Goal: Task Accomplishment & Management: Complete application form

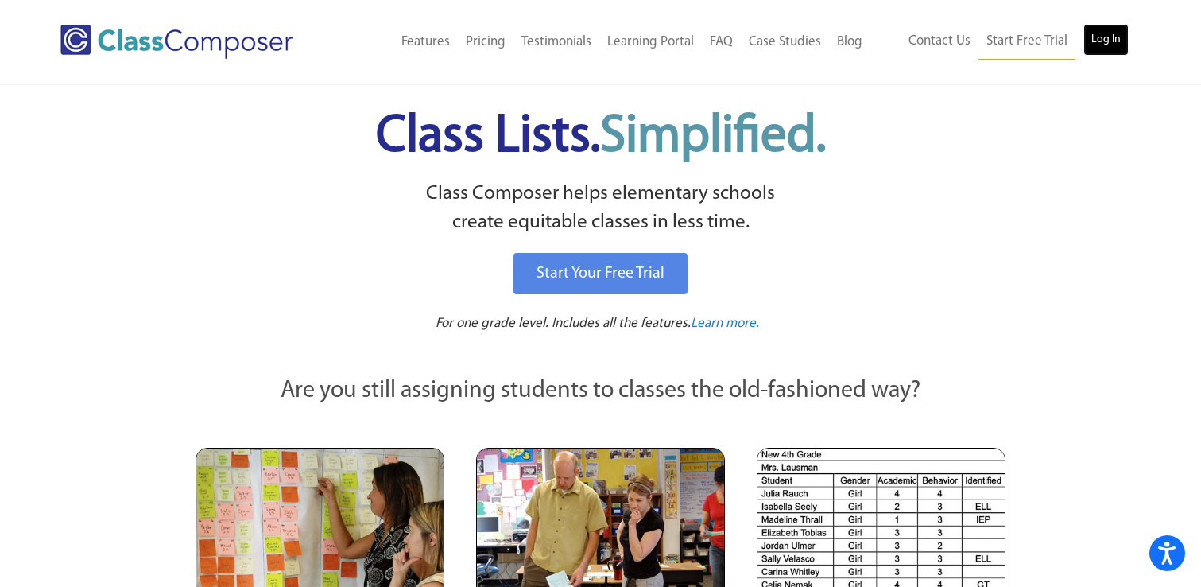
click at [1113, 35] on link "Log In" at bounding box center [1106, 40] width 45 height 32
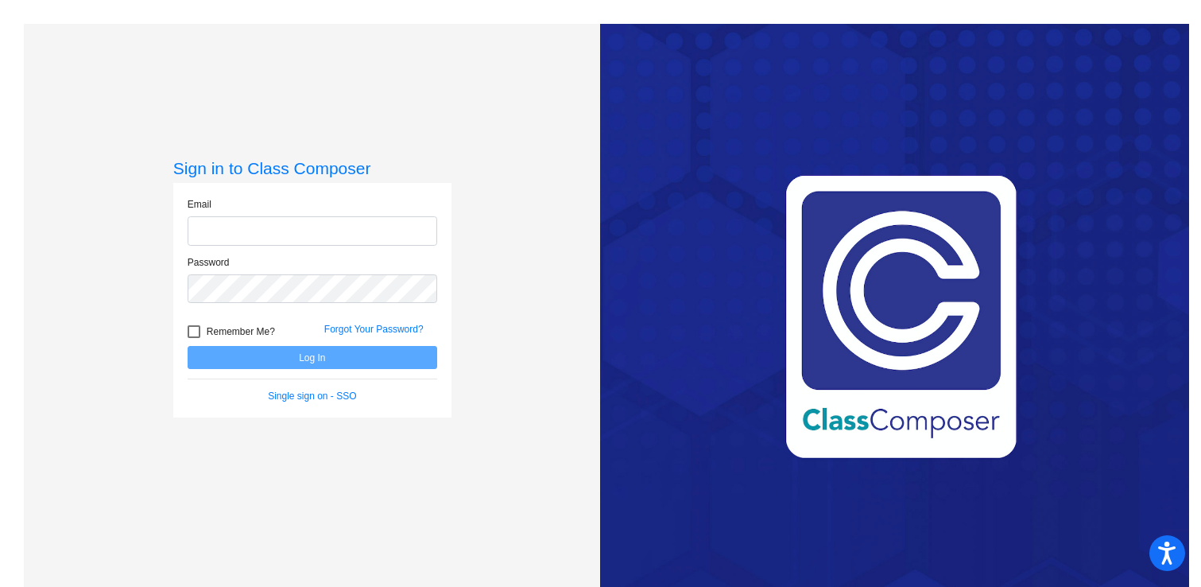
type input "[EMAIL_ADDRESS][DOMAIN_NAME]"
click at [287, 363] on button "Log In" at bounding box center [313, 357] width 250 height 23
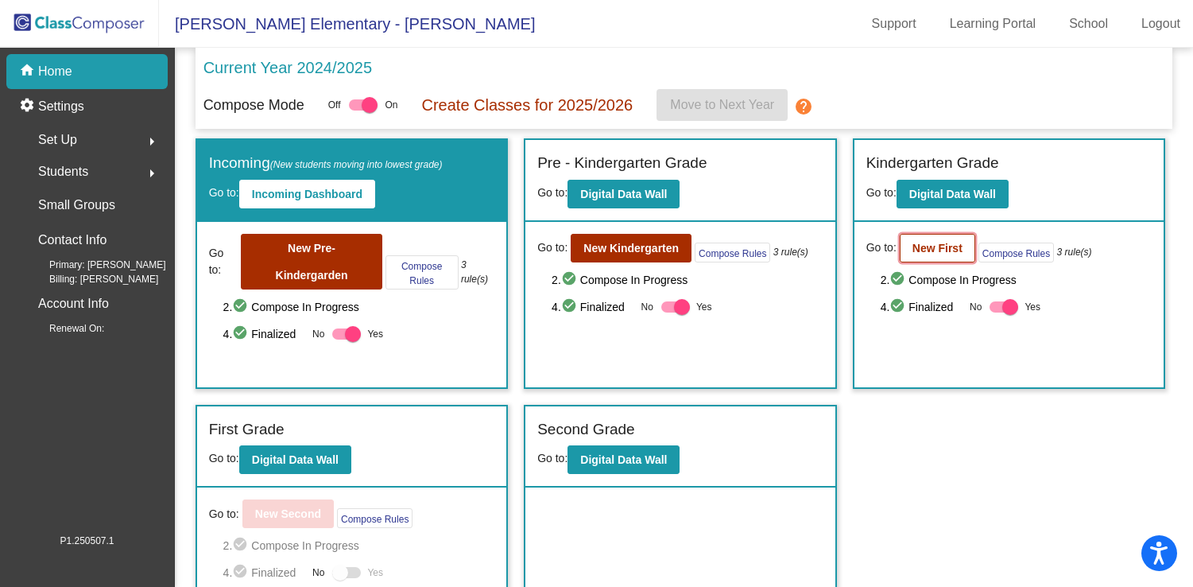
click at [955, 248] on b "New First" at bounding box center [938, 248] width 50 height 13
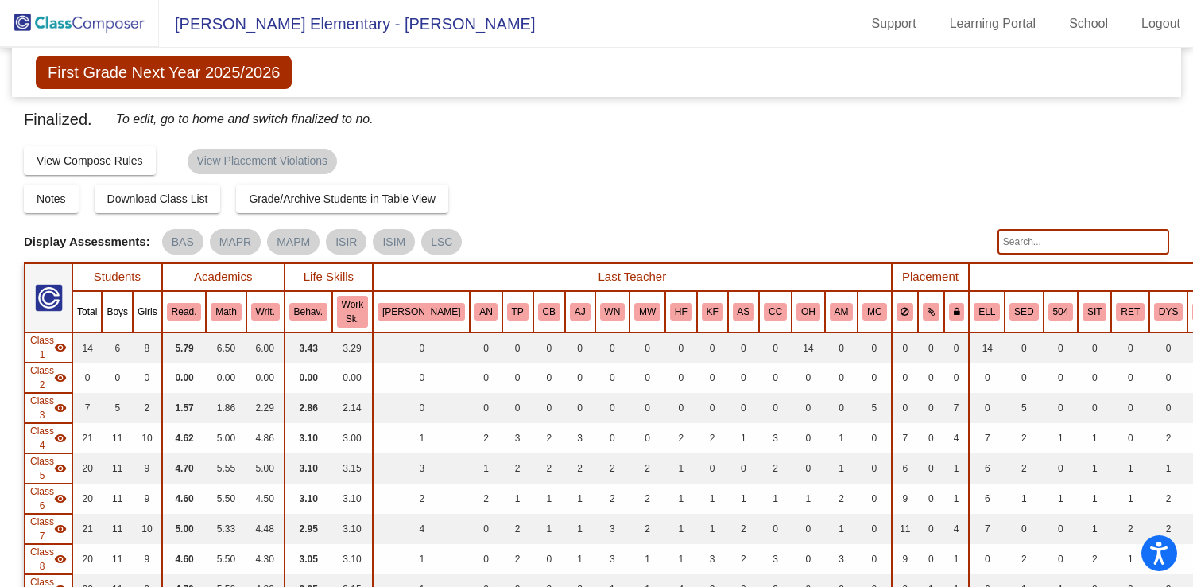
click at [1036, 231] on input "text" at bounding box center [1084, 241] width 172 height 25
type input "[PERSON_NAME]"
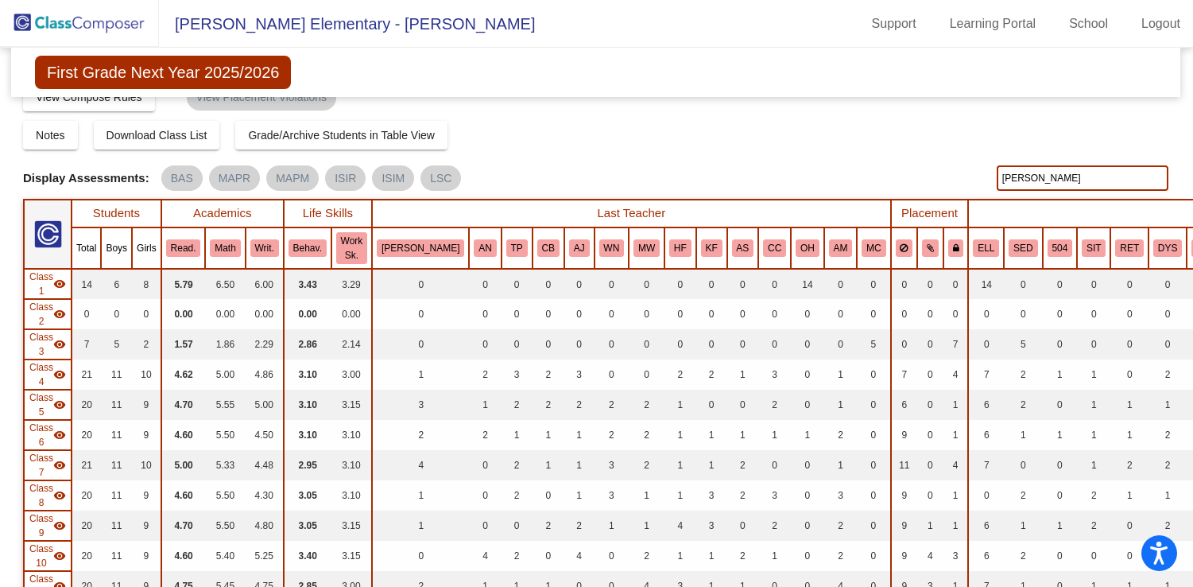
scroll to position [0, 1]
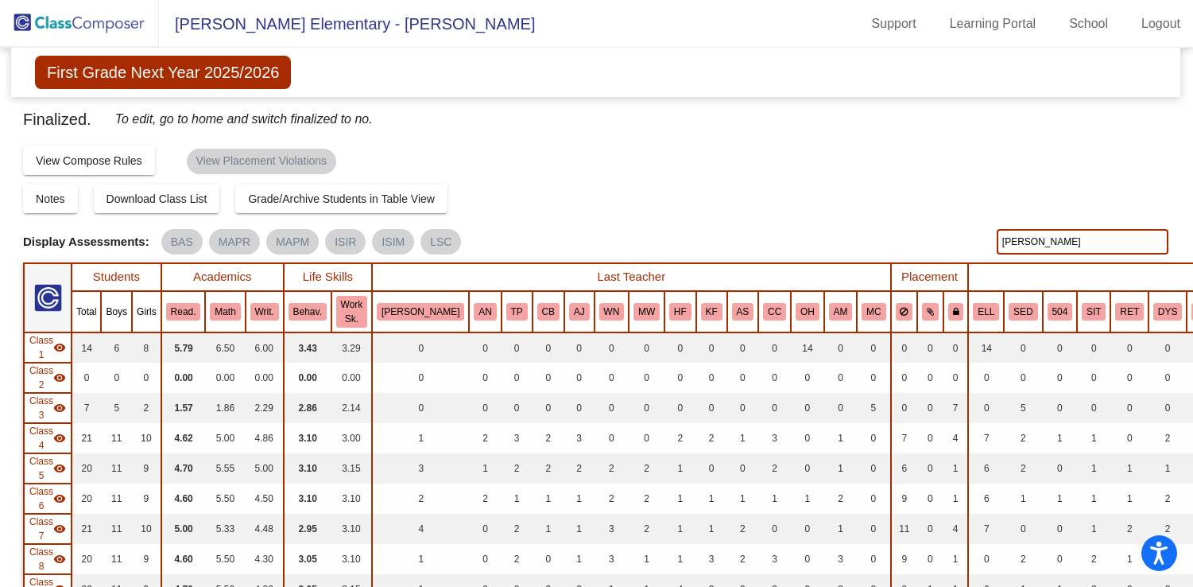
click at [1042, 246] on input "[PERSON_NAME]" at bounding box center [1083, 241] width 172 height 25
click at [1042, 246] on input "welch" at bounding box center [1083, 241] width 172 height 25
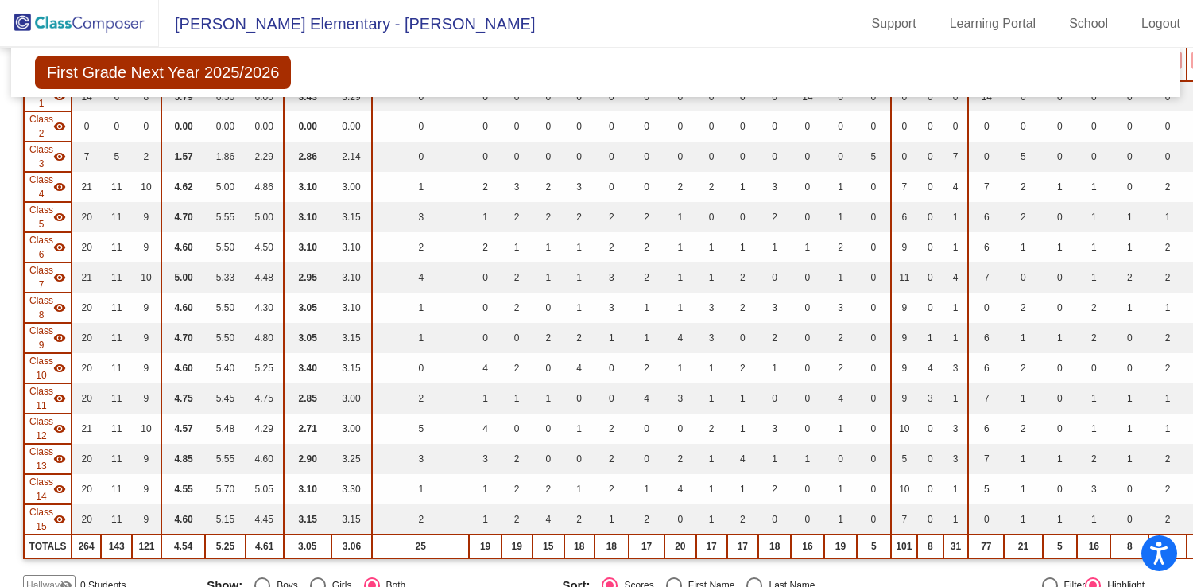
scroll to position [264, 1]
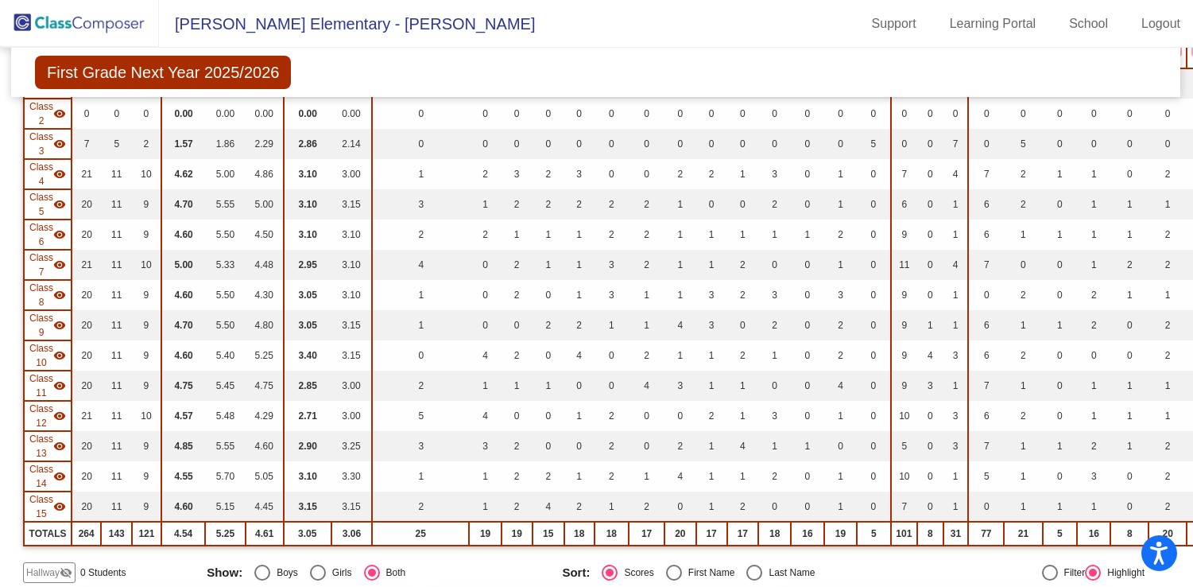
click at [71, 30] on img at bounding box center [79, 23] width 159 height 47
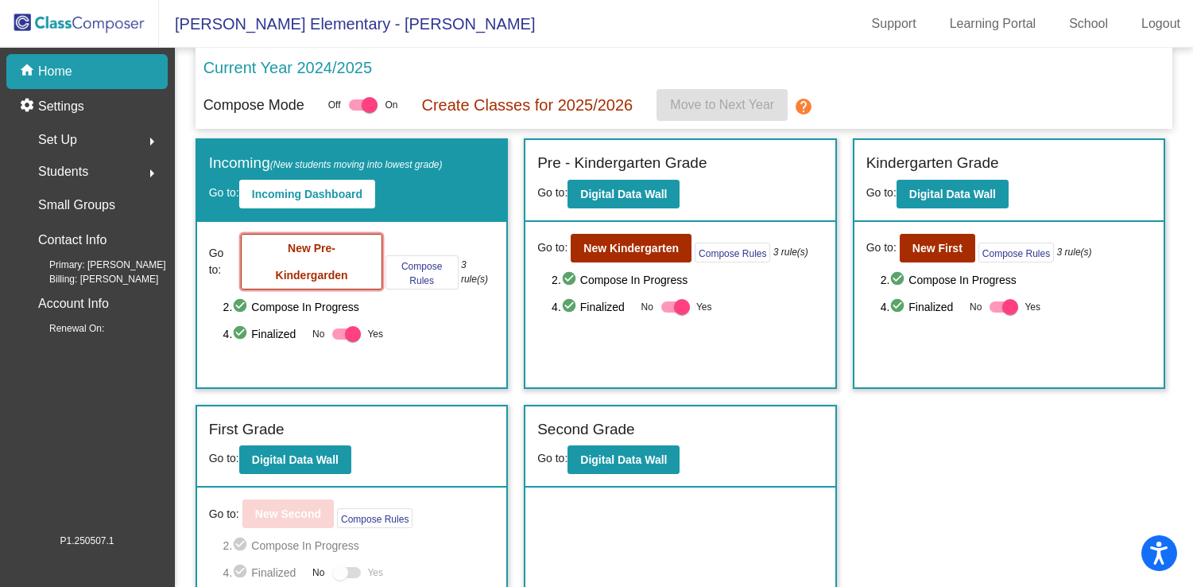
click at [325, 263] on button "New Pre-Kindergarden" at bounding box center [311, 262] width 141 height 56
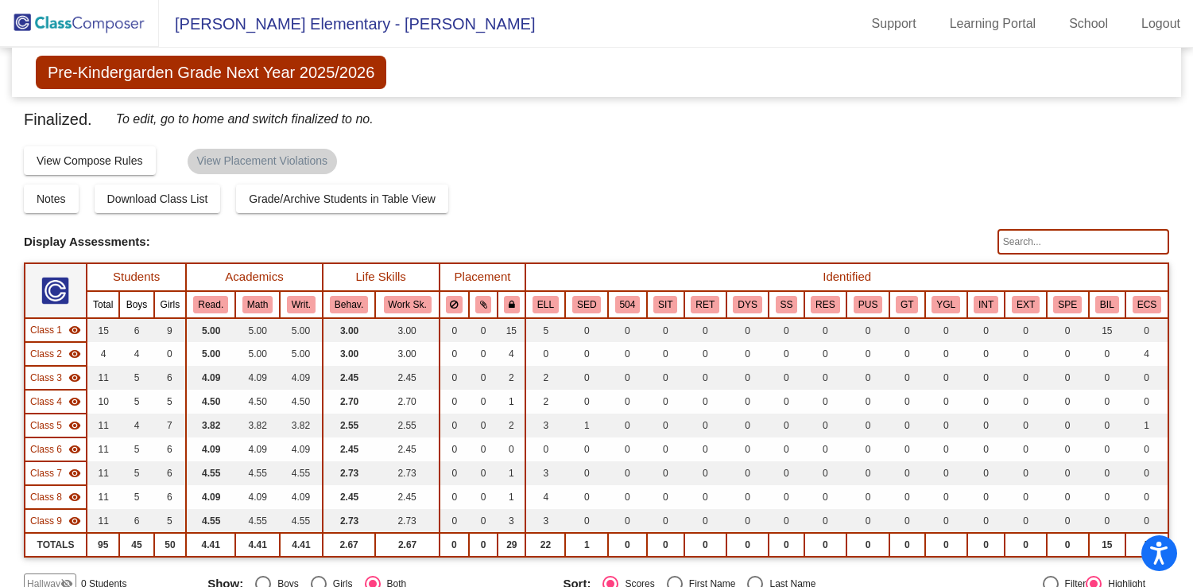
click at [1087, 249] on input "text" at bounding box center [1084, 241] width 172 height 25
type input "cheuv"
click at [1047, 242] on input "cheuv" at bounding box center [1084, 241] width 172 height 25
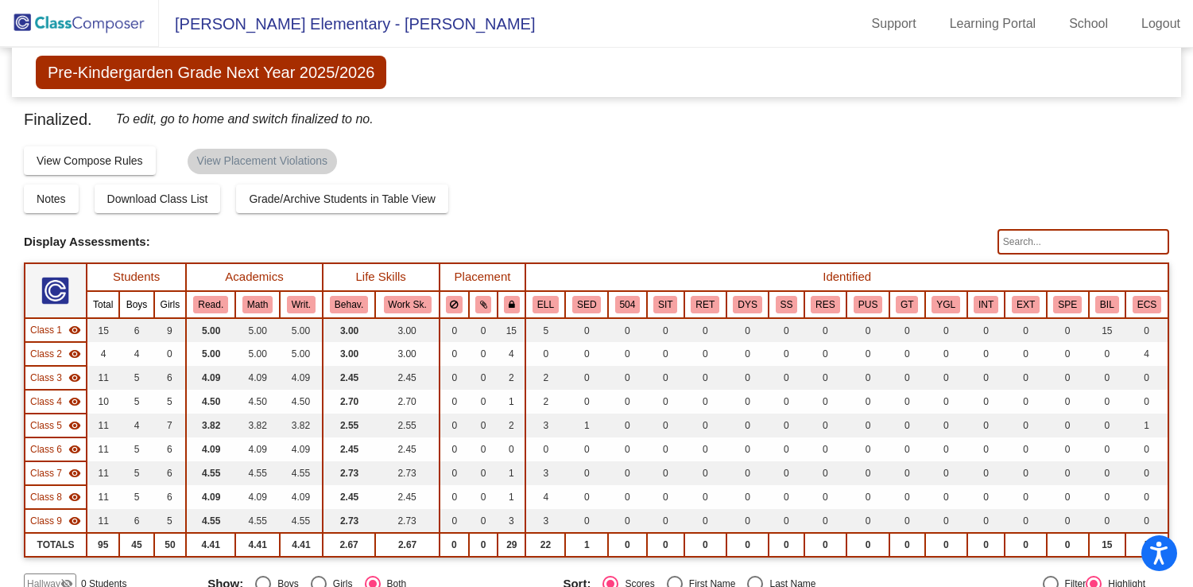
click at [59, 14] on img at bounding box center [79, 23] width 159 height 47
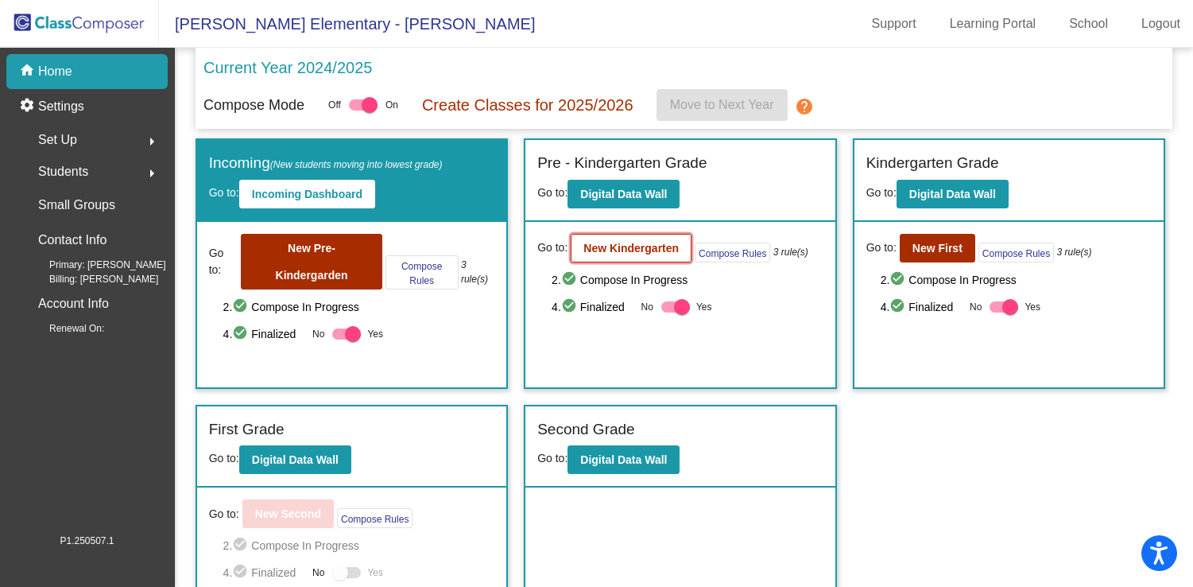
click at [679, 250] on button "New Kindergarten" at bounding box center [631, 248] width 121 height 29
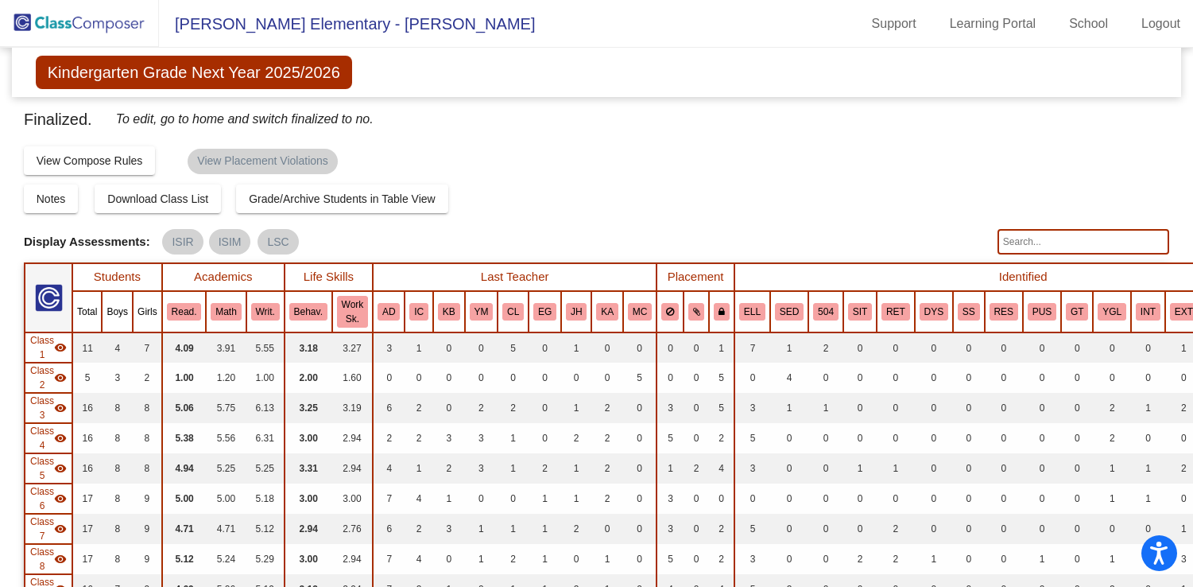
click at [1012, 245] on input "text" at bounding box center [1084, 241] width 172 height 25
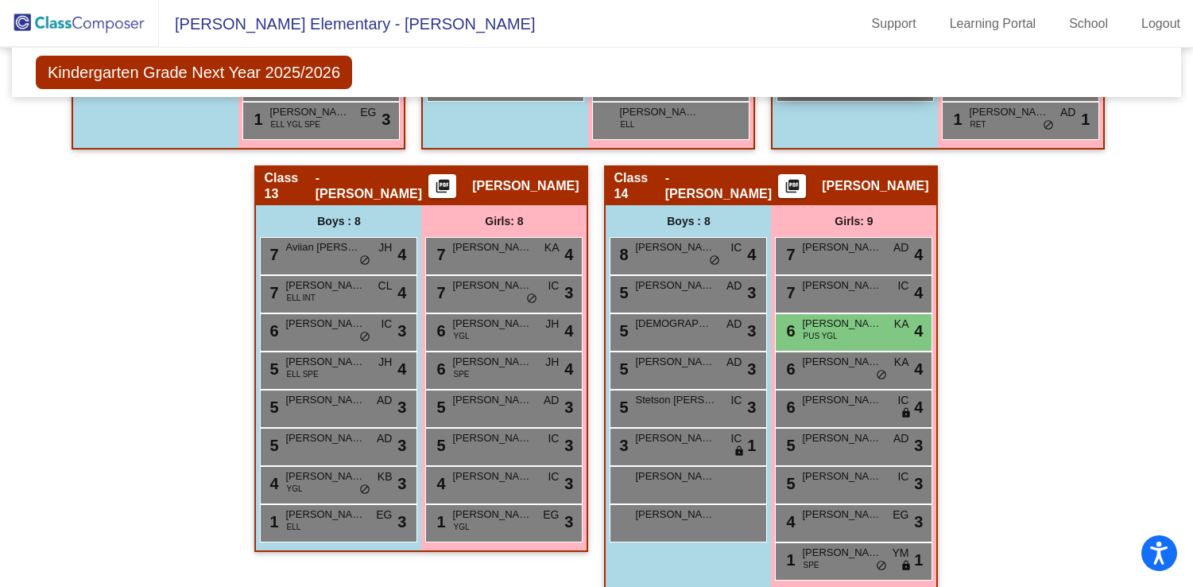
scroll to position [2399, 0]
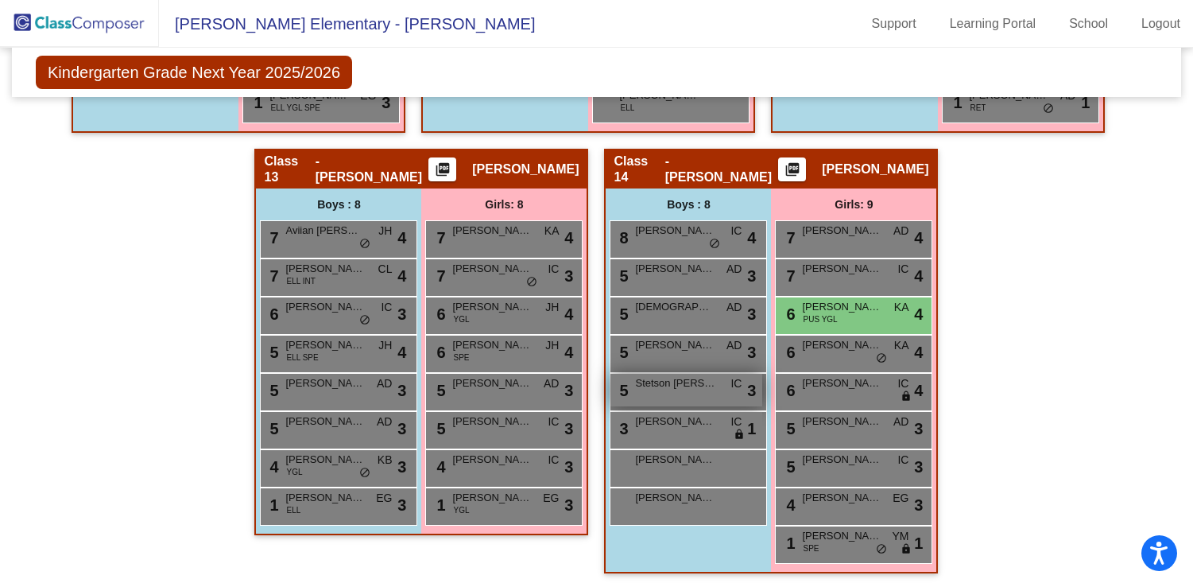
type input "acosta"
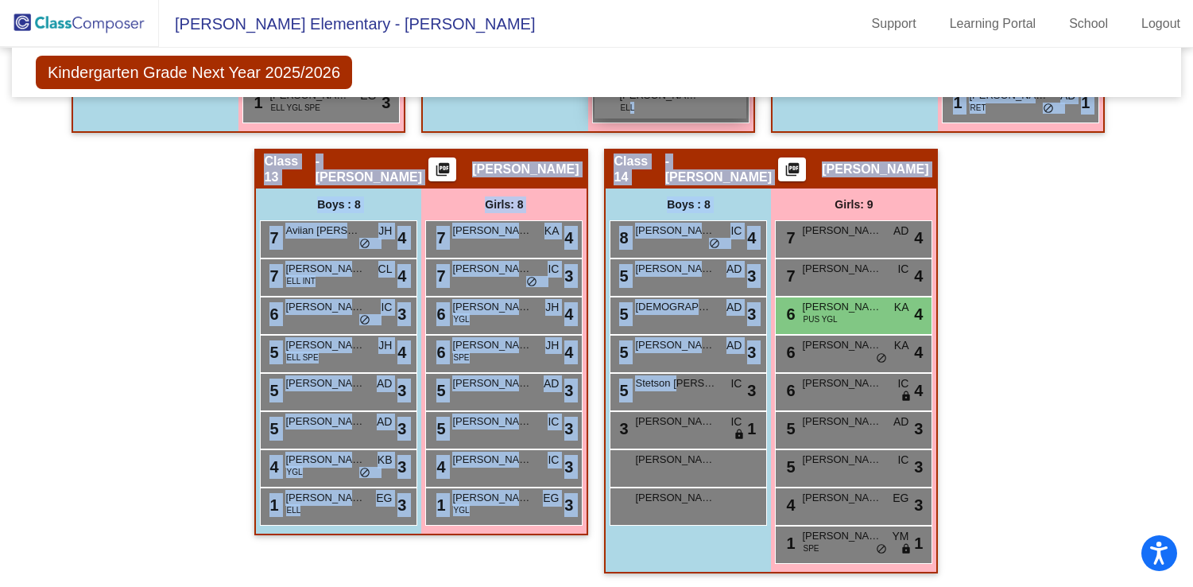
drag, startPoint x: 676, startPoint y: 390, endPoint x: 624, endPoint y: 102, distance: 293.3
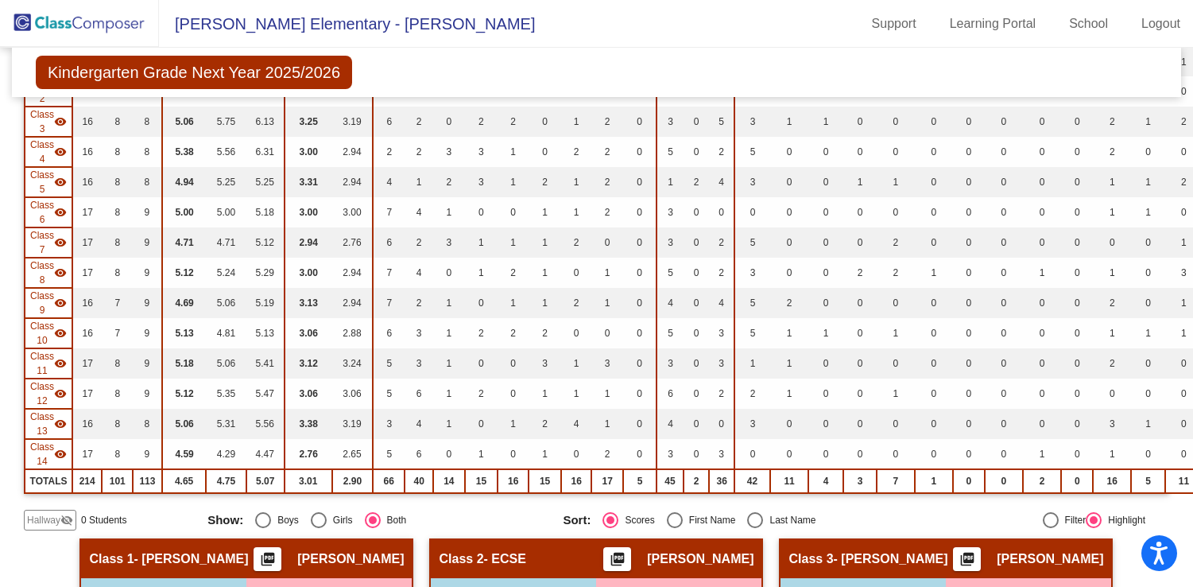
scroll to position [0, 0]
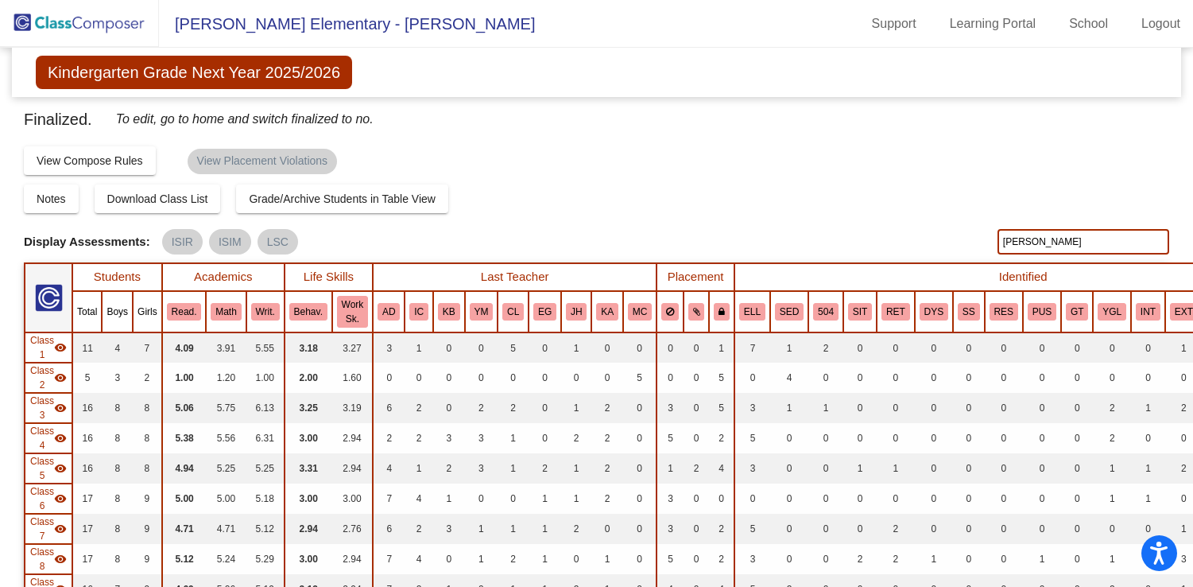
click at [97, 20] on img at bounding box center [79, 23] width 159 height 47
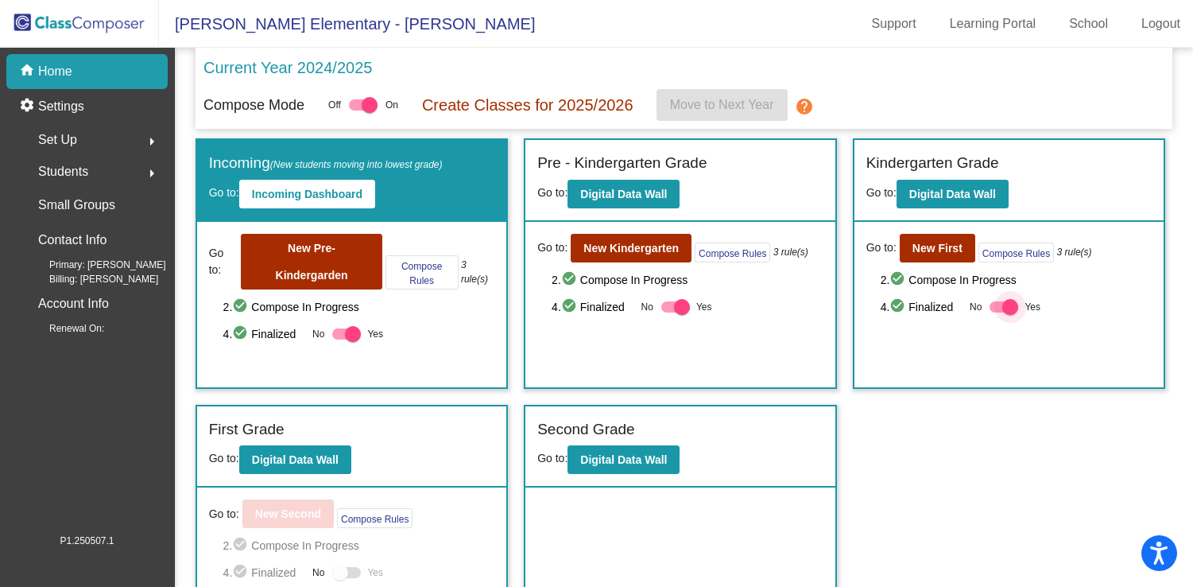
click at [1005, 308] on div at bounding box center [1010, 307] width 16 height 16
click at [998, 312] on input "Yes" at bounding box center [997, 312] width 1 height 1
checkbox input "false"
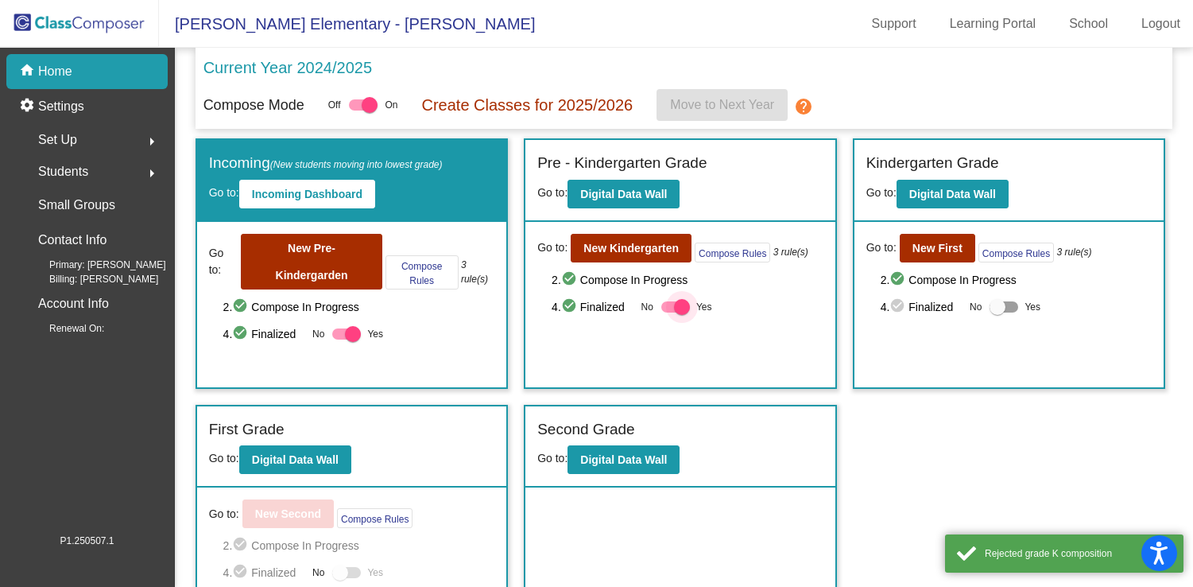
click at [677, 306] on div at bounding box center [682, 307] width 16 height 16
click at [669, 312] on input "Yes" at bounding box center [669, 312] width 1 height 1
checkbox input "false"
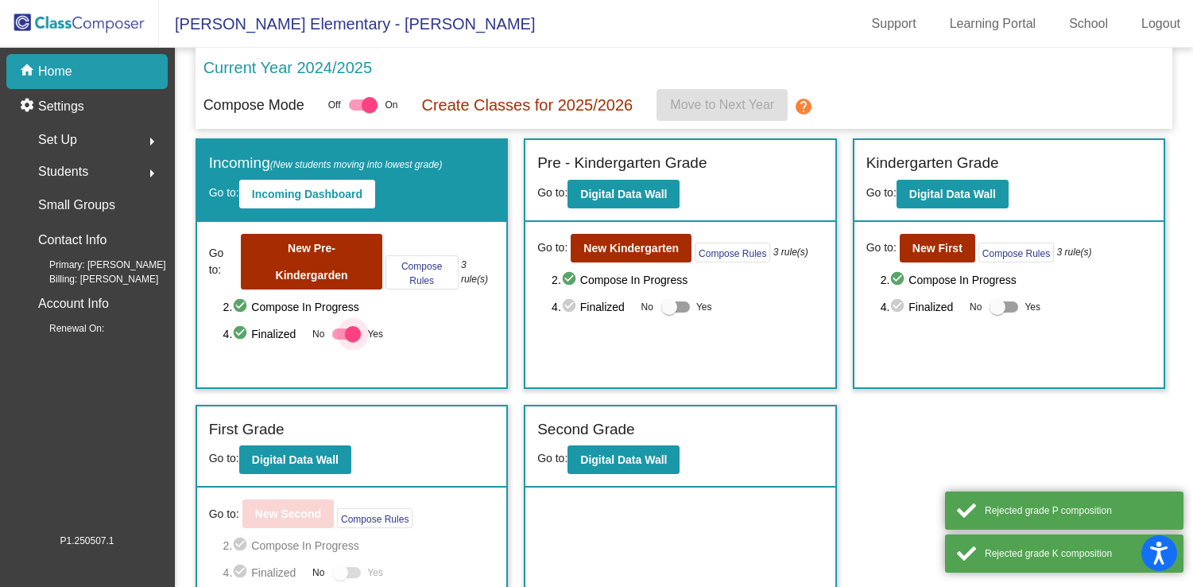
click at [355, 335] on div at bounding box center [353, 334] width 16 height 16
click at [340, 339] on input "Yes" at bounding box center [339, 339] width 1 height 1
checkbox input "false"
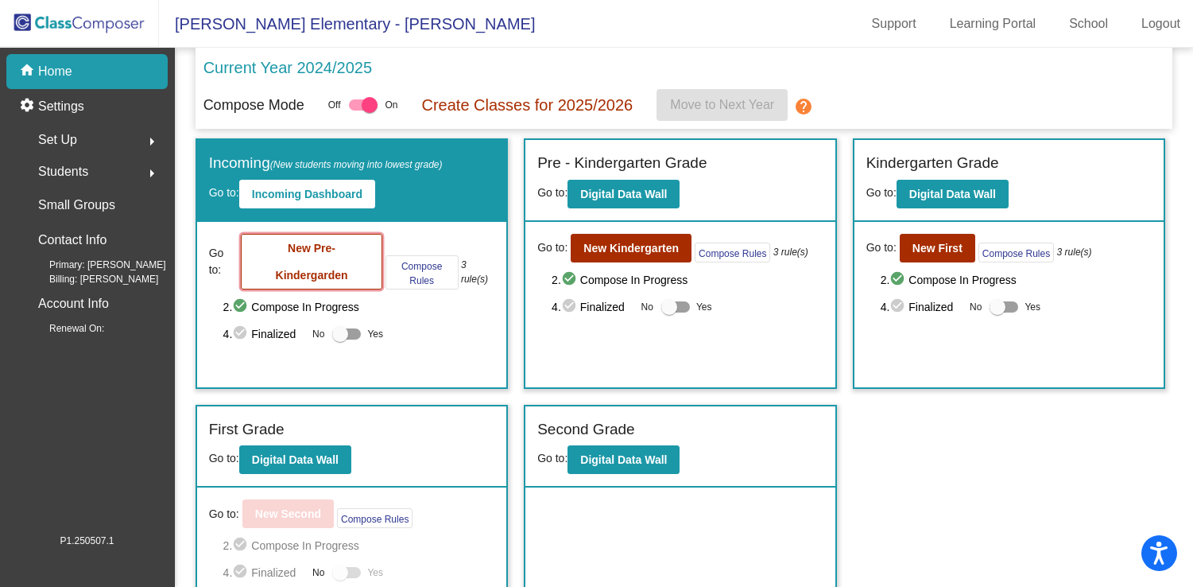
click at [333, 264] on button "New Pre-Kindergarden" at bounding box center [311, 262] width 141 height 56
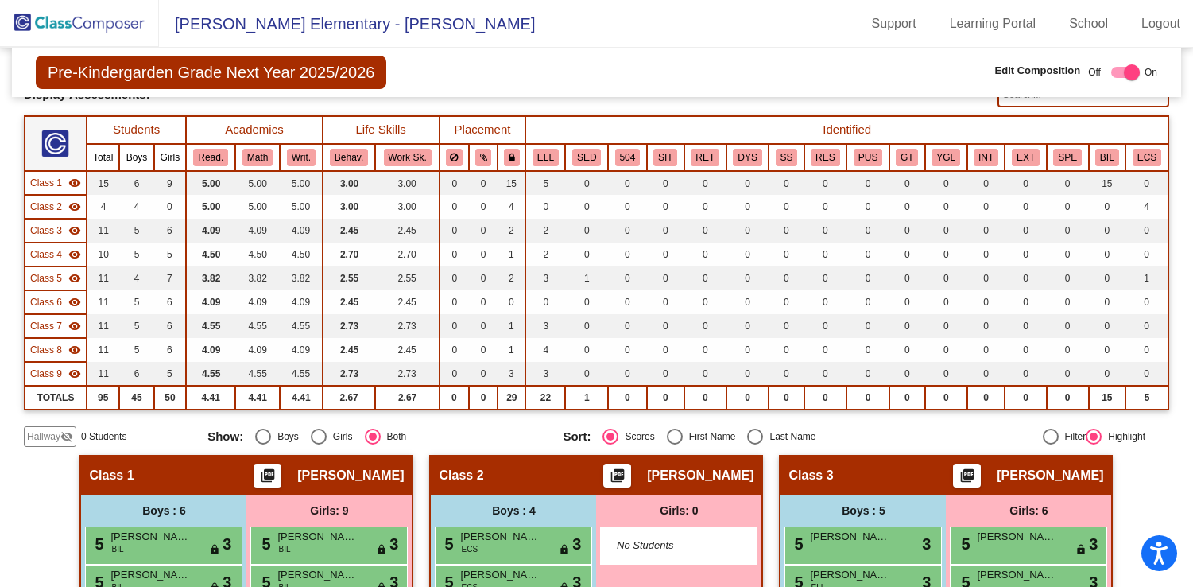
scroll to position [97, 0]
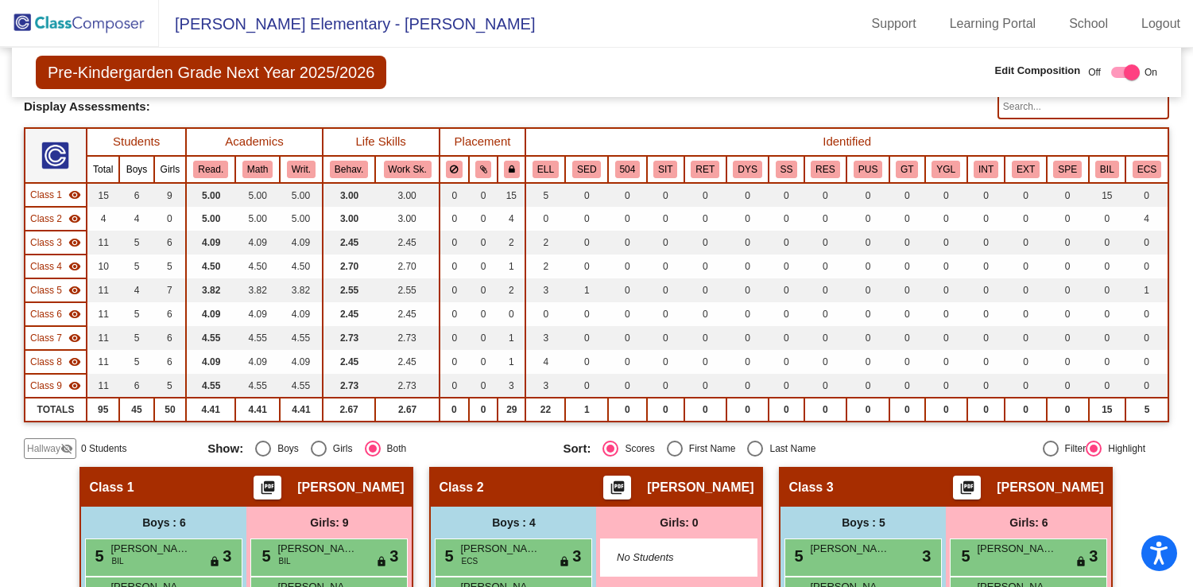
click at [60, 445] on span "Hallway" at bounding box center [43, 448] width 33 height 14
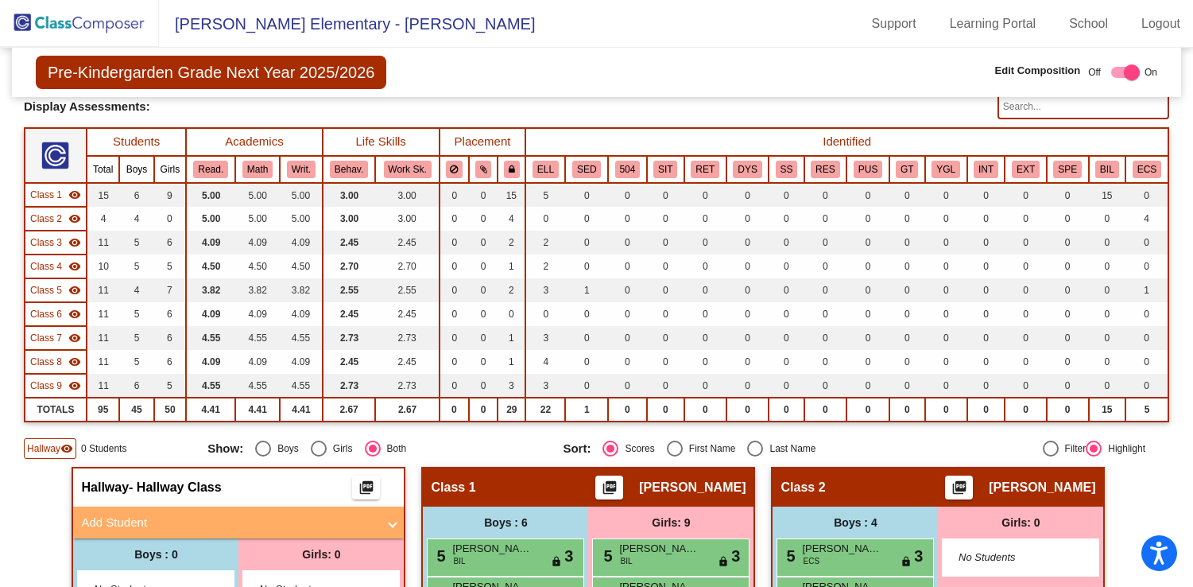
click at [383, 518] on span "Add Student" at bounding box center [235, 523] width 308 height 18
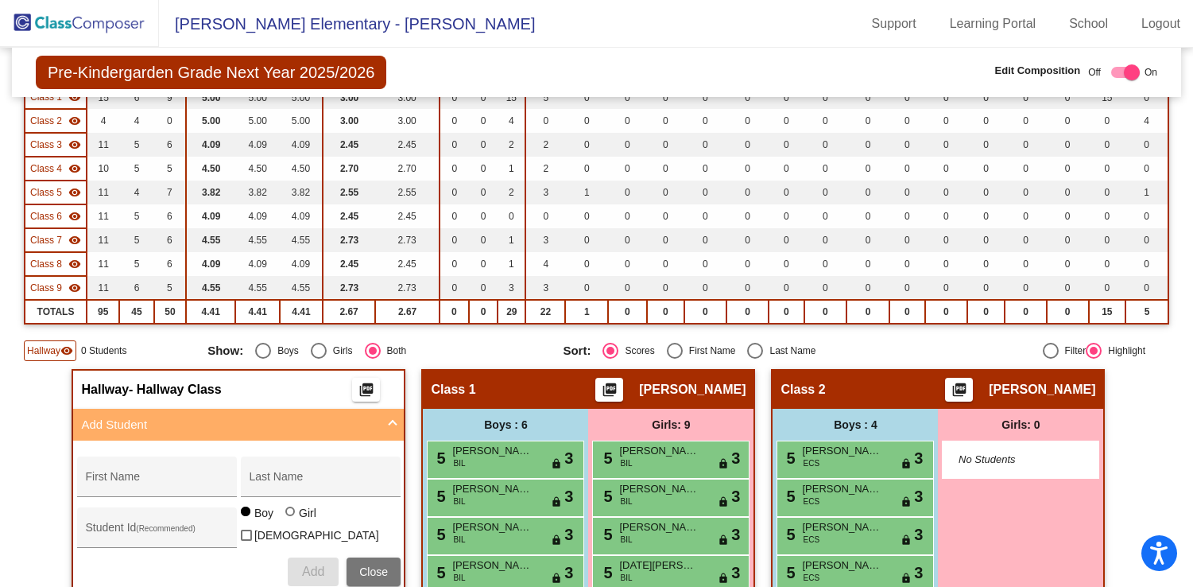
scroll to position [230, 0]
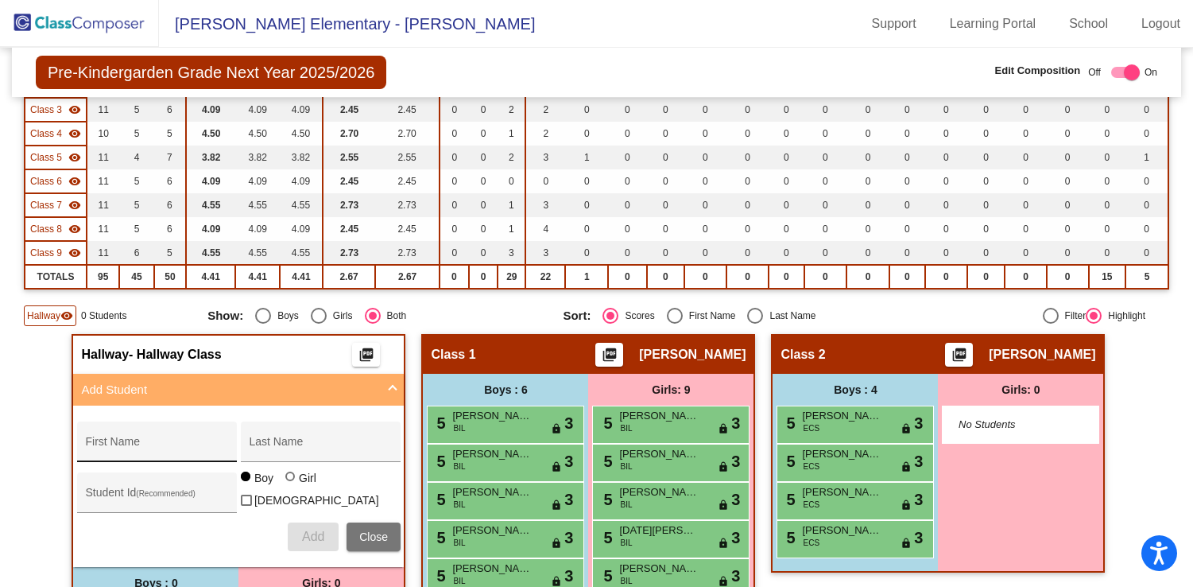
click at [197, 450] on input "First Name" at bounding box center [156, 447] width 143 height 13
type input "h"
type input "Harper"
type input "Cheuvront"
click at [287, 481] on div at bounding box center [290, 476] width 10 height 10
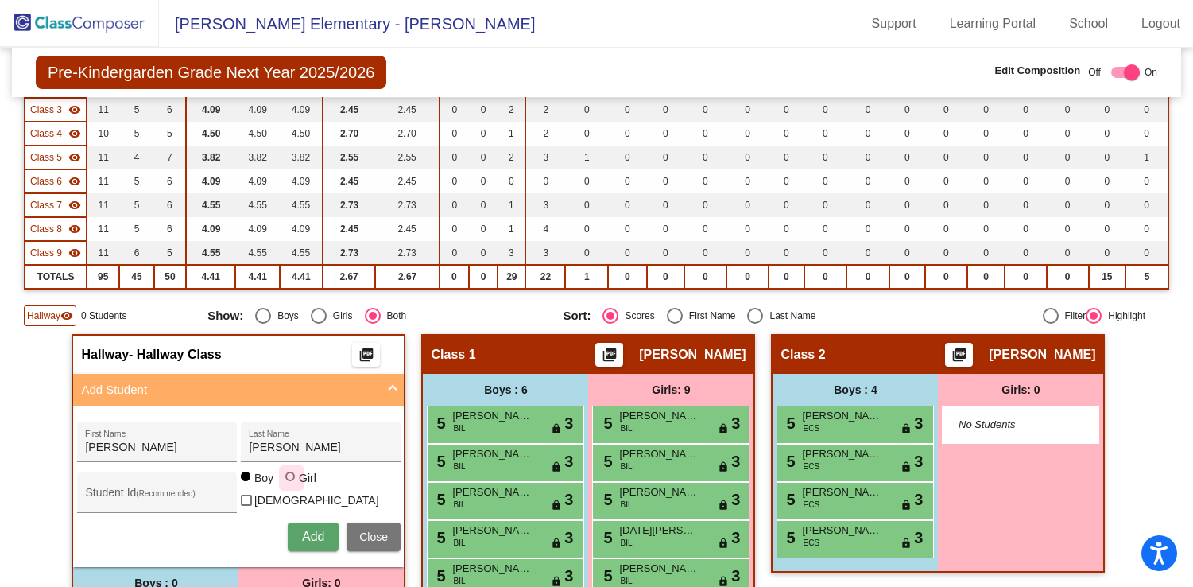
click at [291, 485] on input "Girl" at bounding box center [291, 484] width 1 height 1
radio input "true"
click at [309, 533] on span "Add" at bounding box center [313, 536] width 22 height 14
type input "Mattie"
type input "Cheuvront"
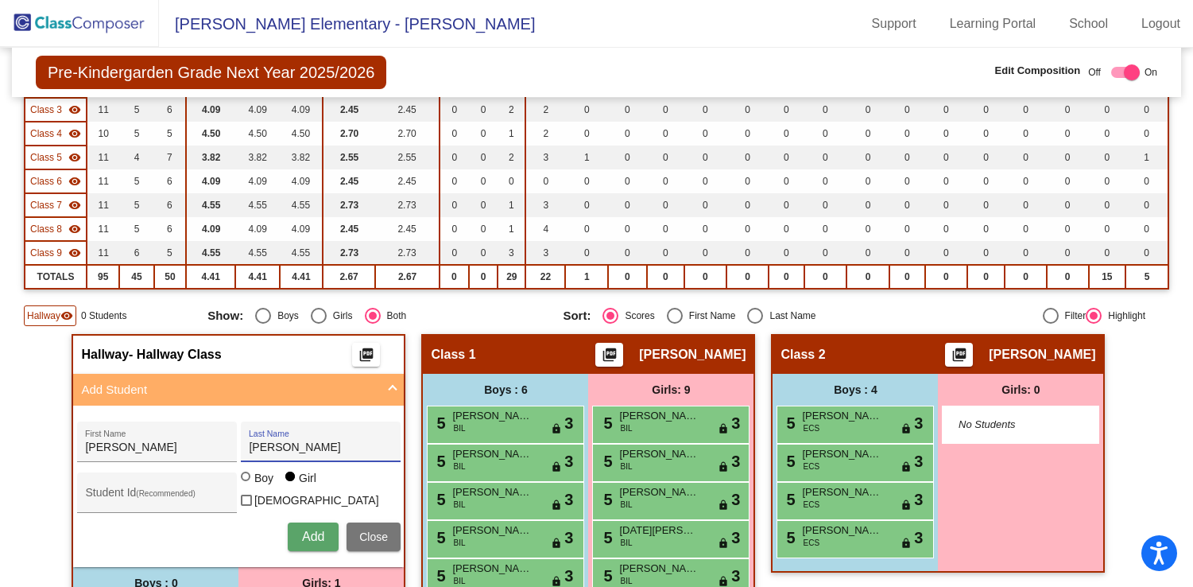
click at [312, 537] on span "Add" at bounding box center [313, 536] width 22 height 14
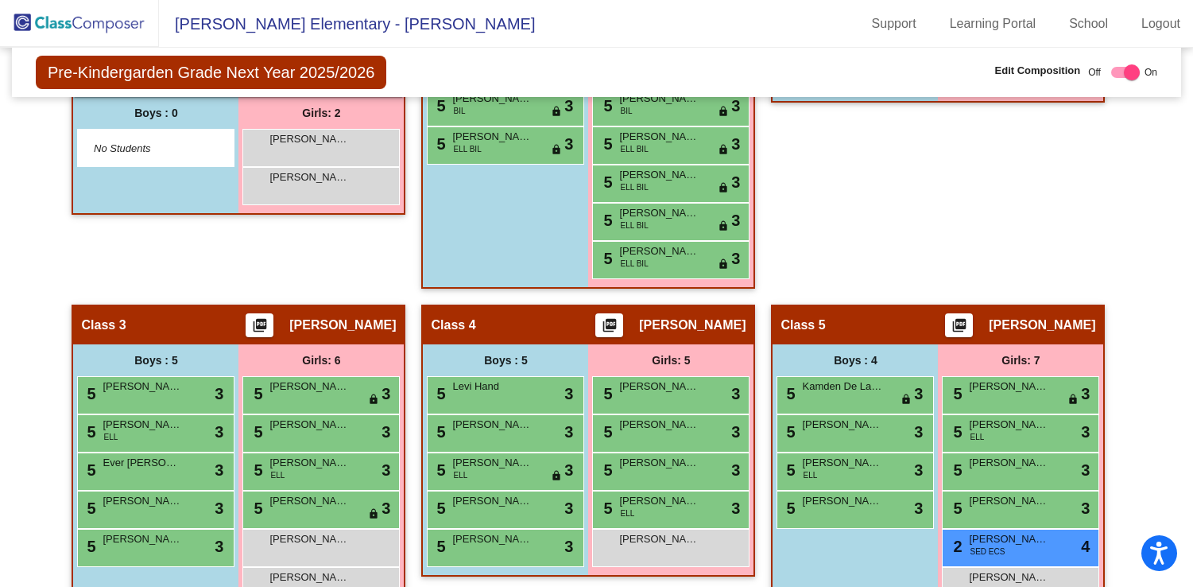
scroll to position [669, 0]
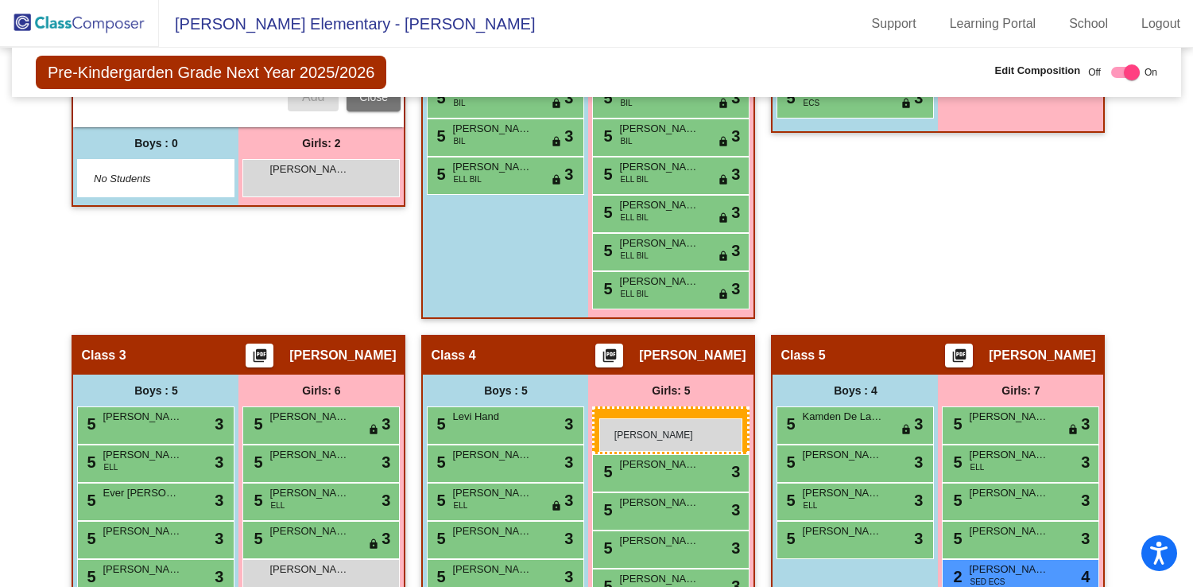
drag, startPoint x: 309, startPoint y: 210, endPoint x: 599, endPoint y: 418, distance: 357.2
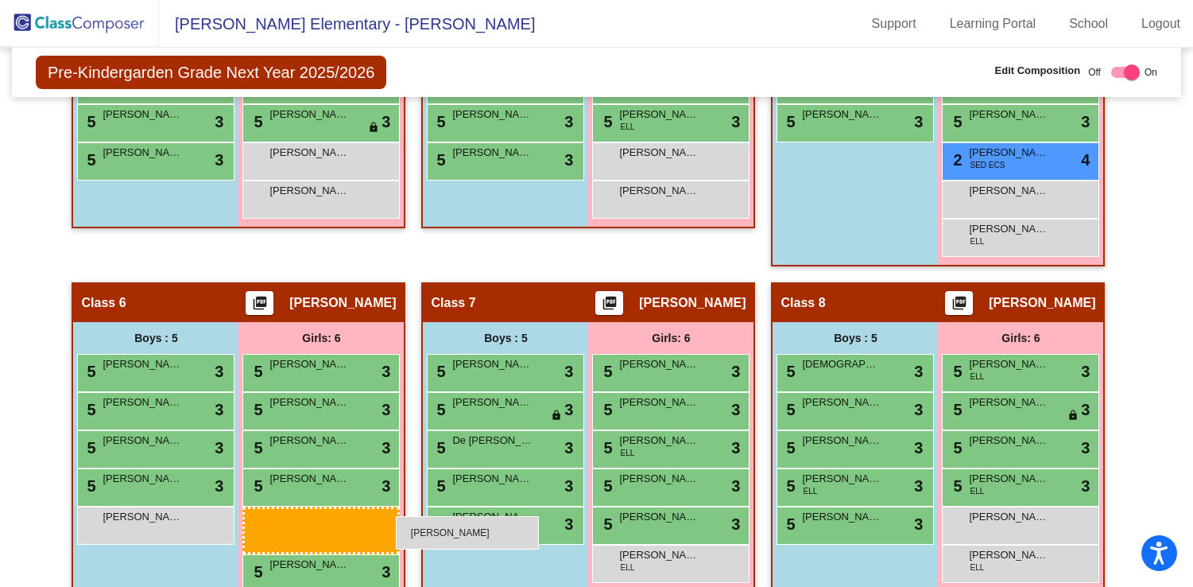
scroll to position [1089, 0]
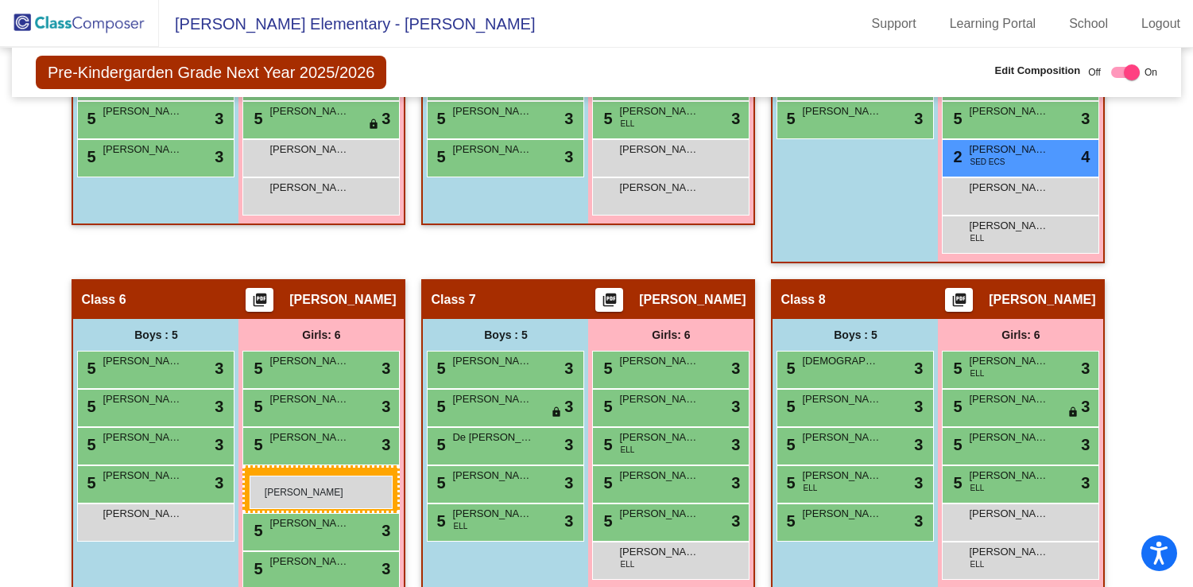
drag, startPoint x: 312, startPoint y: 133, endPoint x: 250, endPoint y: 475, distance: 348.2
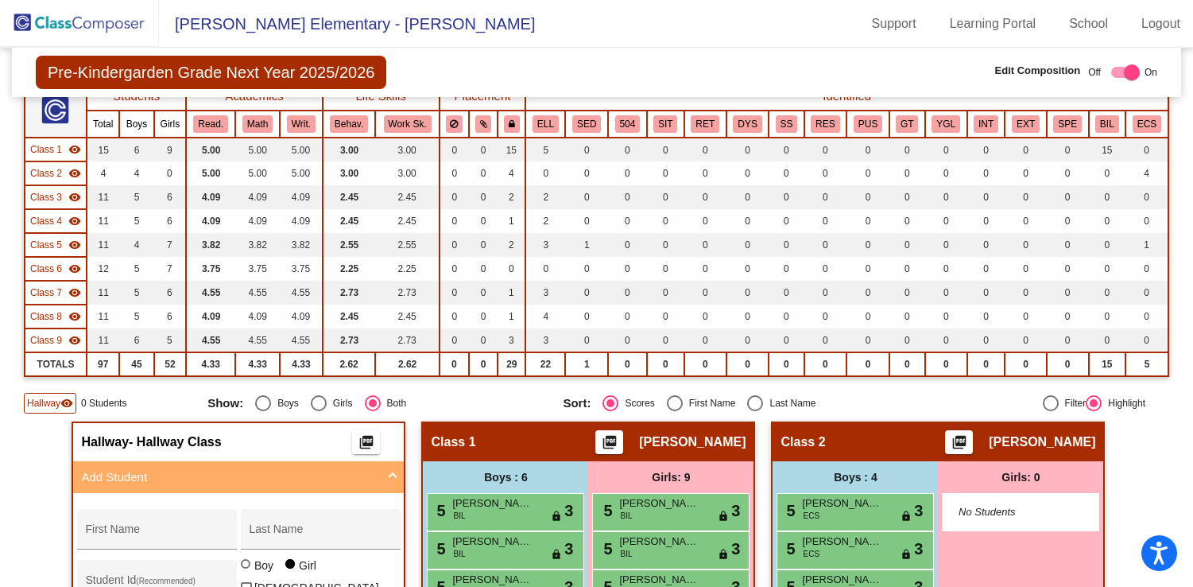
scroll to position [0, 0]
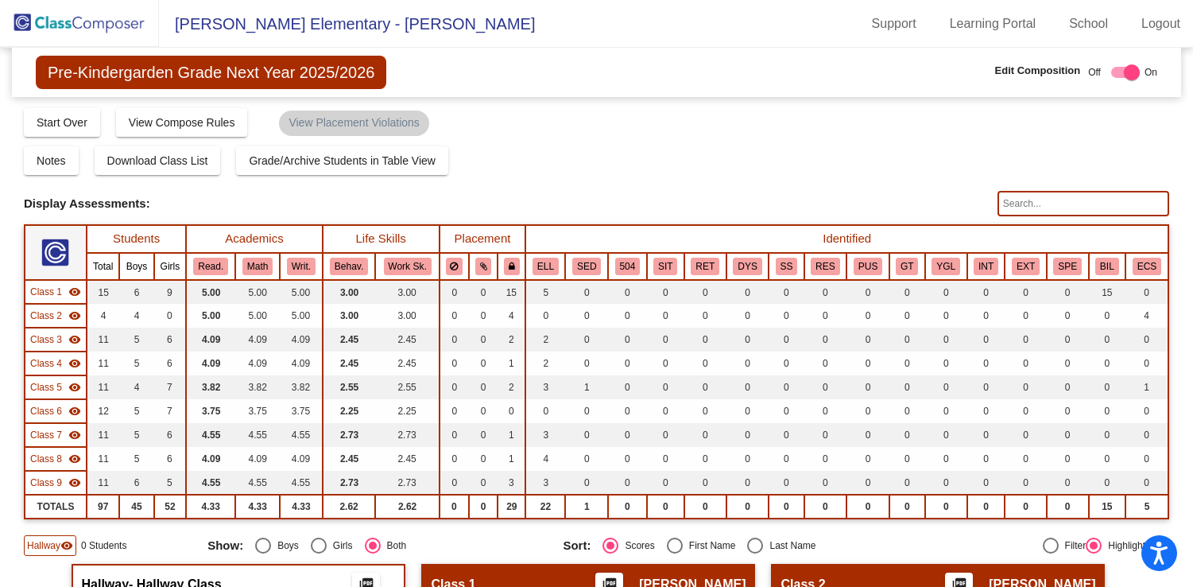
click at [95, 22] on img at bounding box center [79, 23] width 159 height 47
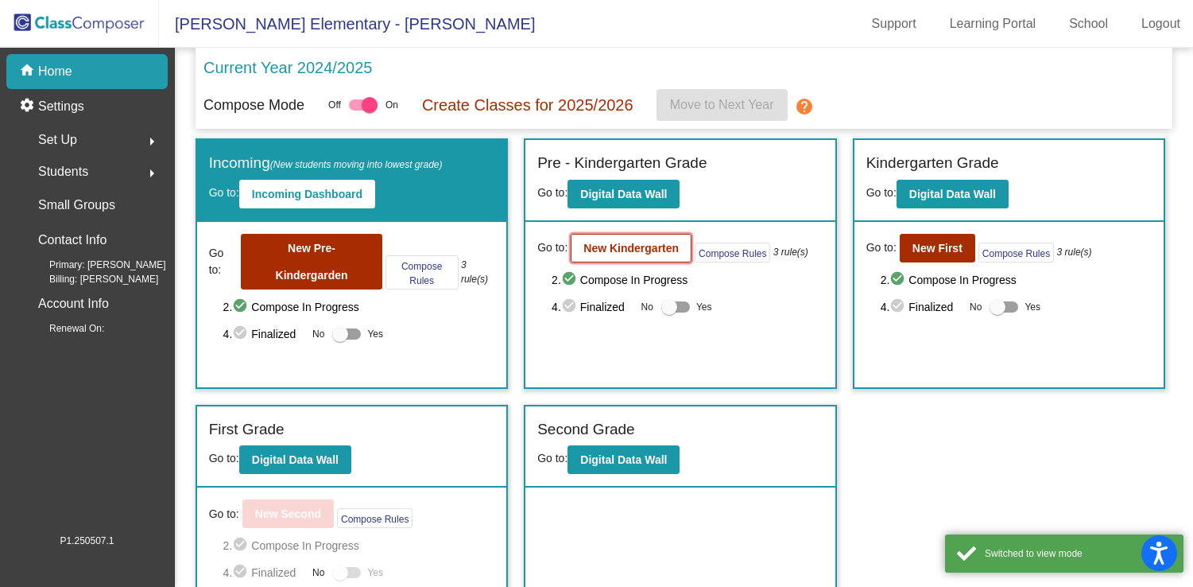
click at [632, 252] on b "New Kindergarten" at bounding box center [630, 248] width 95 height 13
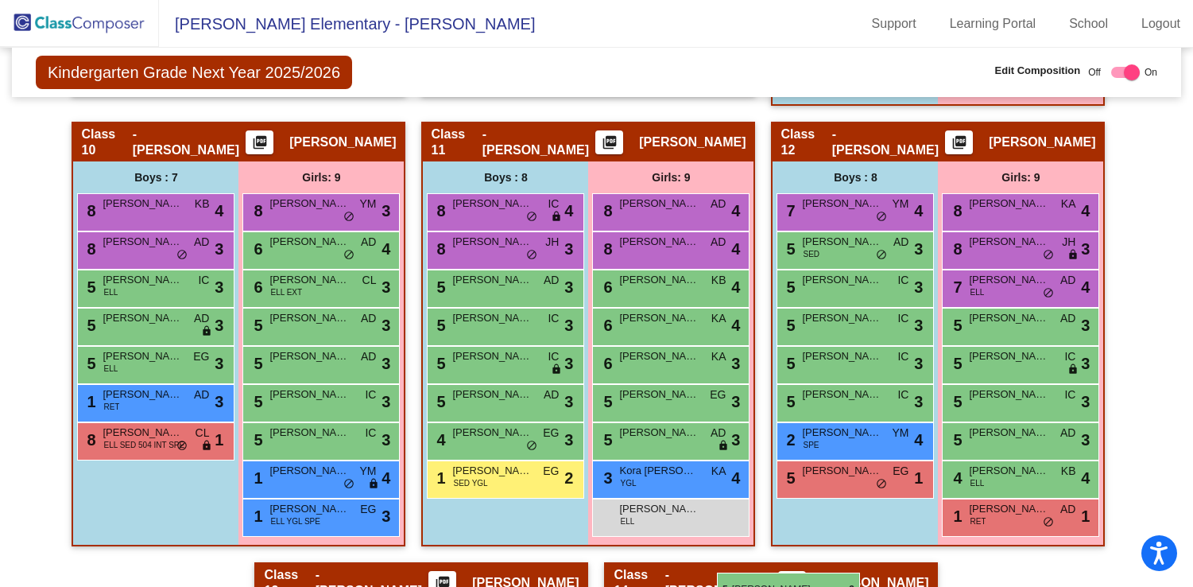
scroll to position [1970, 0]
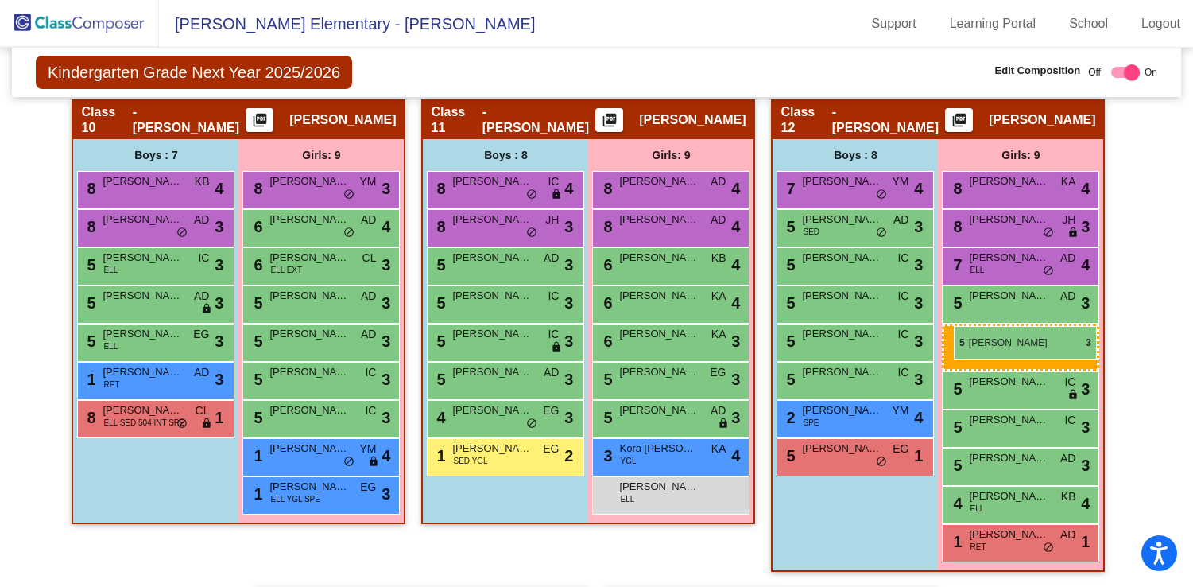
drag, startPoint x: 998, startPoint y: 432, endPoint x: 954, endPoint y: 326, distance: 114.7
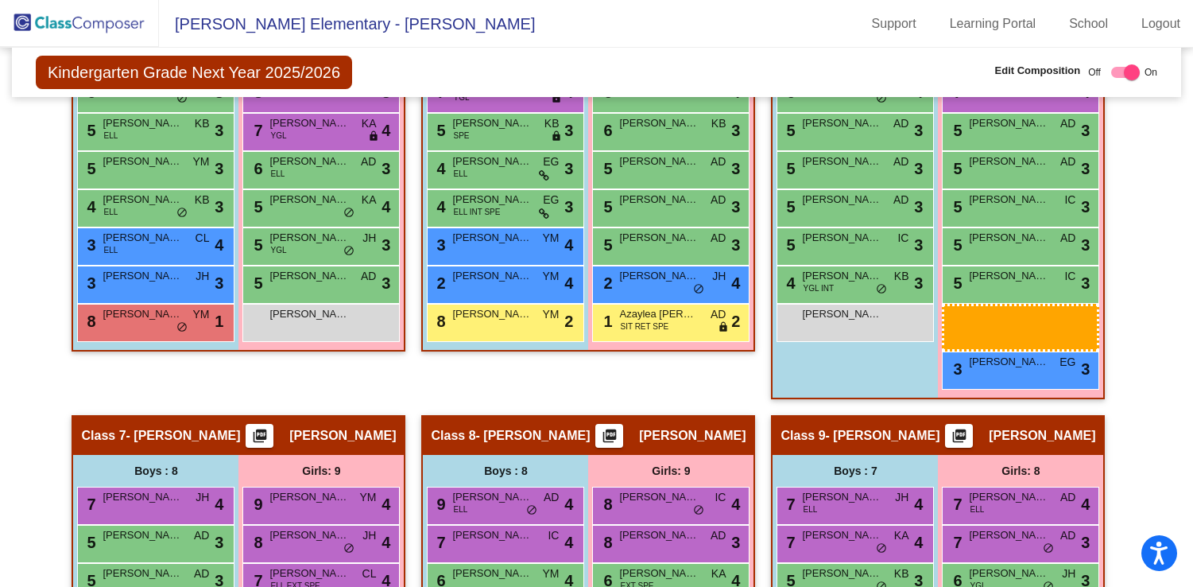
scroll to position [1230, 0]
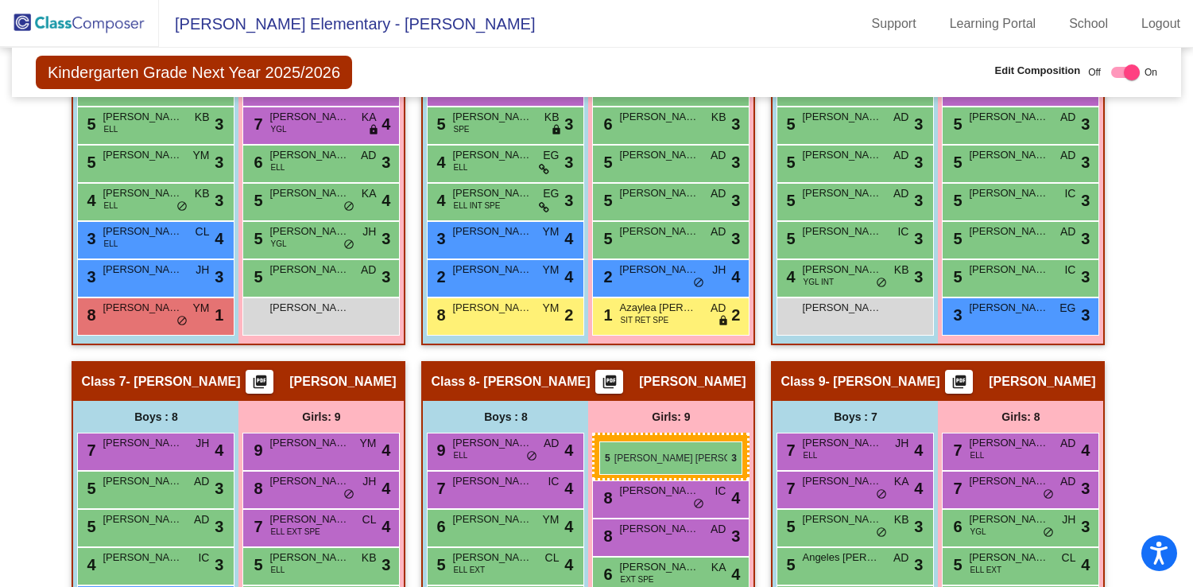
drag, startPoint x: 996, startPoint y: 432, endPoint x: 599, endPoint y: 440, distance: 396.8
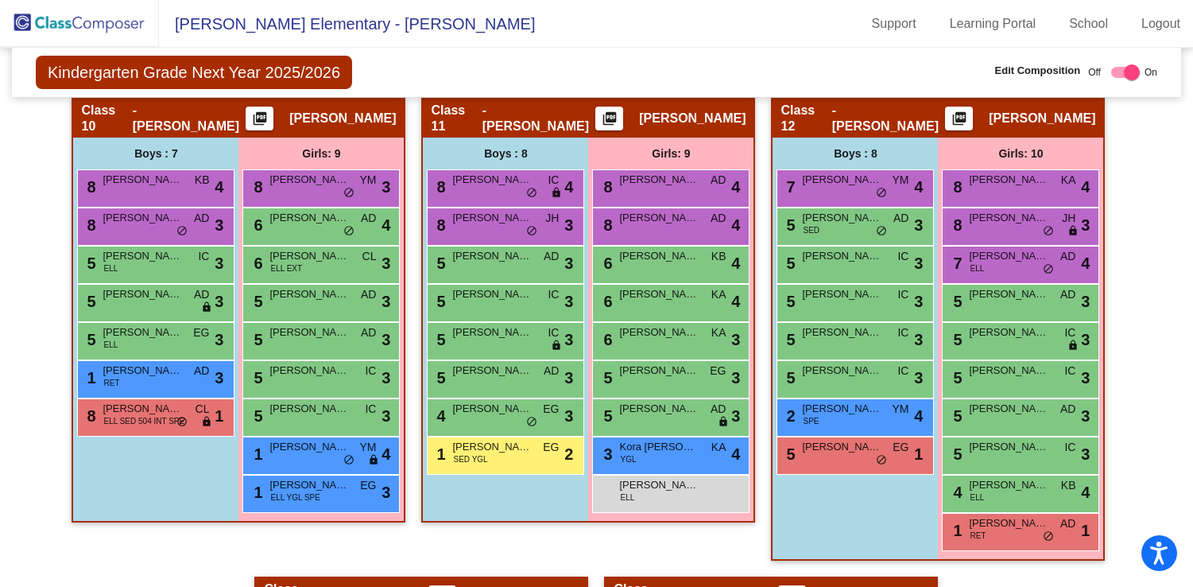
scroll to position [1975, 0]
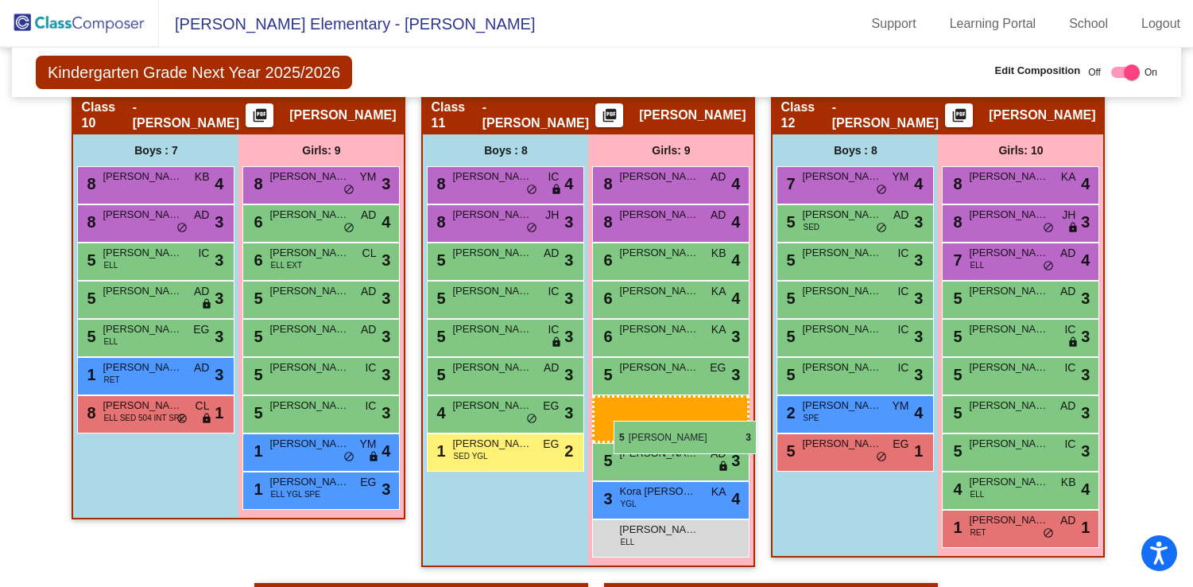
drag, startPoint x: 312, startPoint y: 421, endPoint x: 614, endPoint y: 420, distance: 301.3
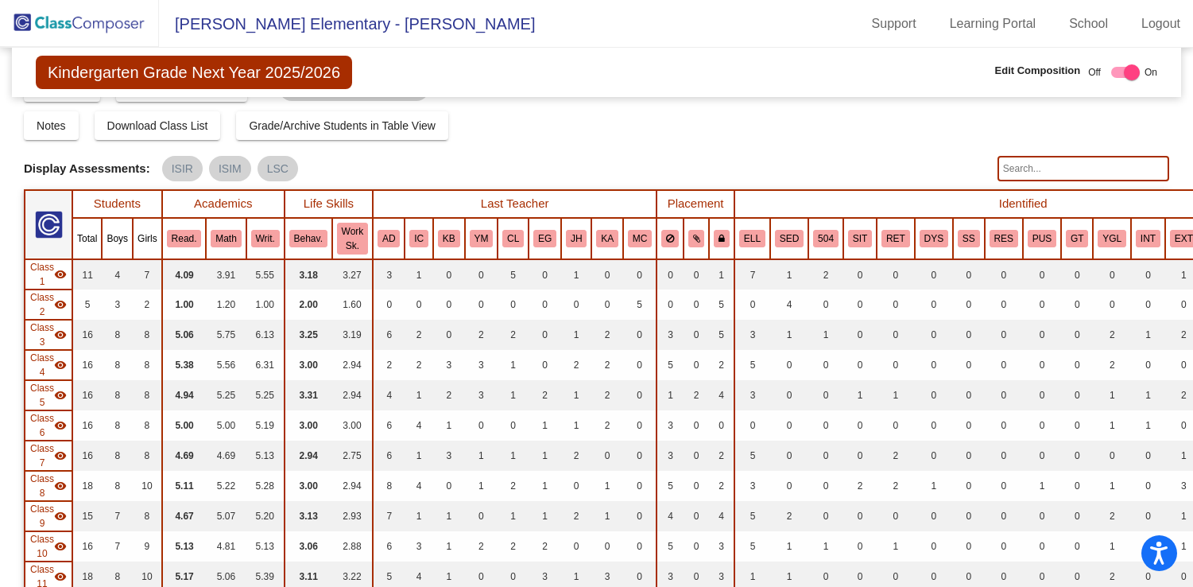
scroll to position [0, 0]
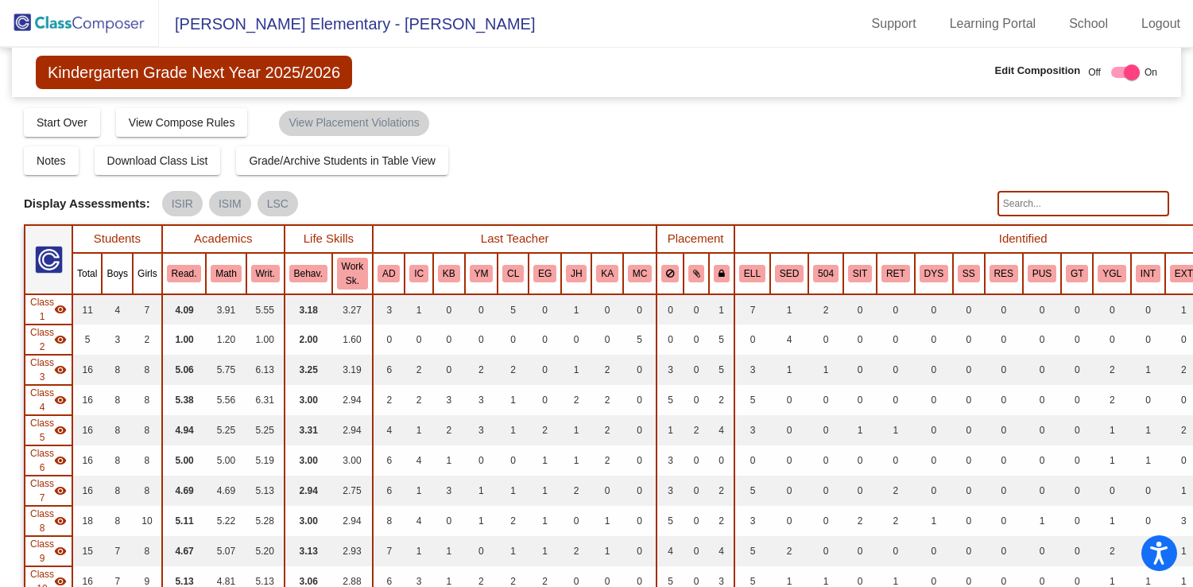
click at [1038, 207] on input "text" at bounding box center [1084, 203] width 172 height 25
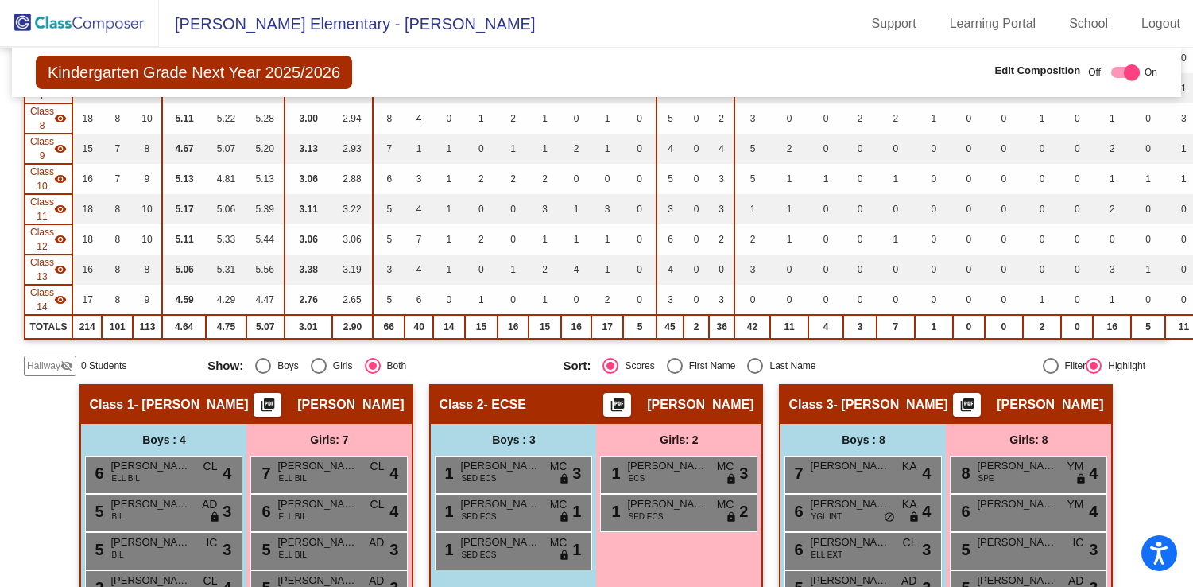
scroll to position [409, 0]
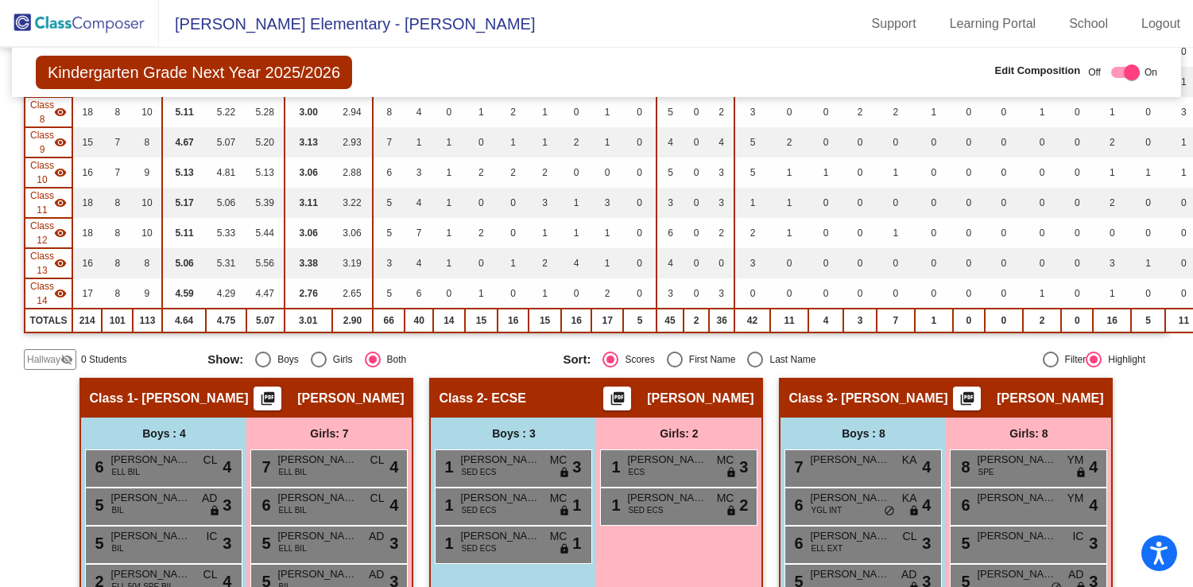
type input "carnero"
click at [54, 356] on span "Hallway" at bounding box center [43, 359] width 33 height 14
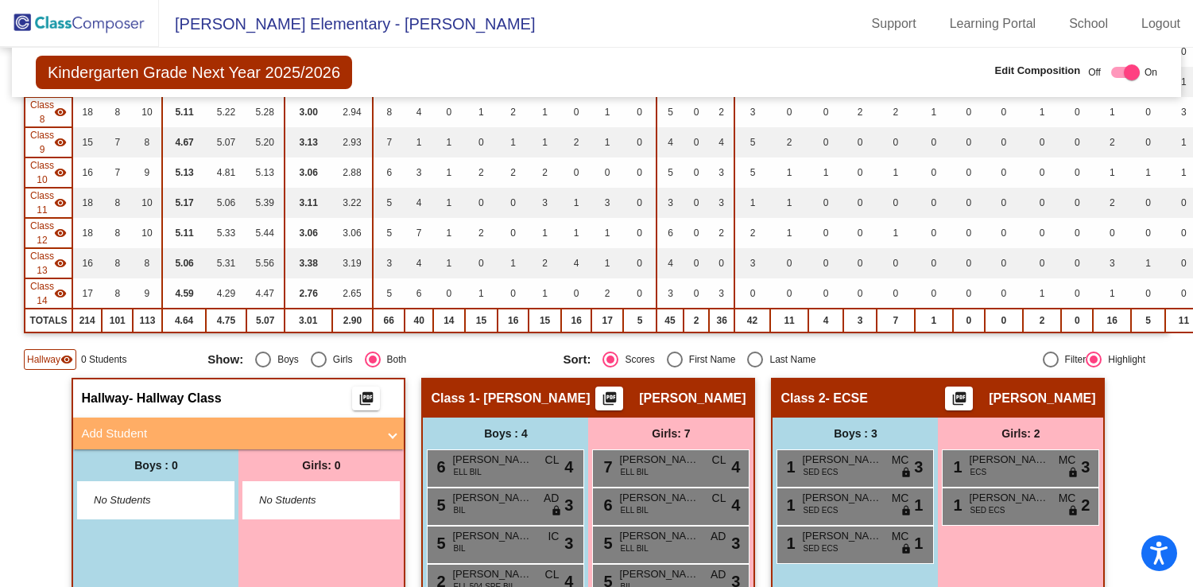
click at [378, 440] on span "Add Student" at bounding box center [235, 433] width 308 height 18
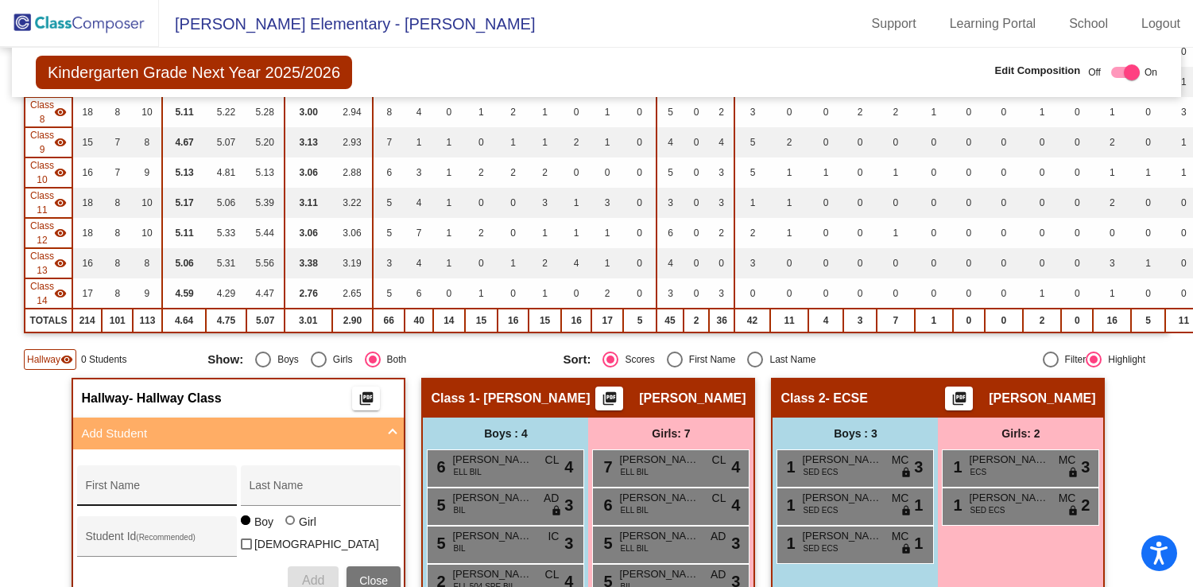
click at [170, 485] on input "First Name" at bounding box center [156, 491] width 143 height 13
type input "Samuel"
type input "Carnero"
click at [308, 573] on span "Add" at bounding box center [313, 580] width 22 height 14
type input "Deagan"
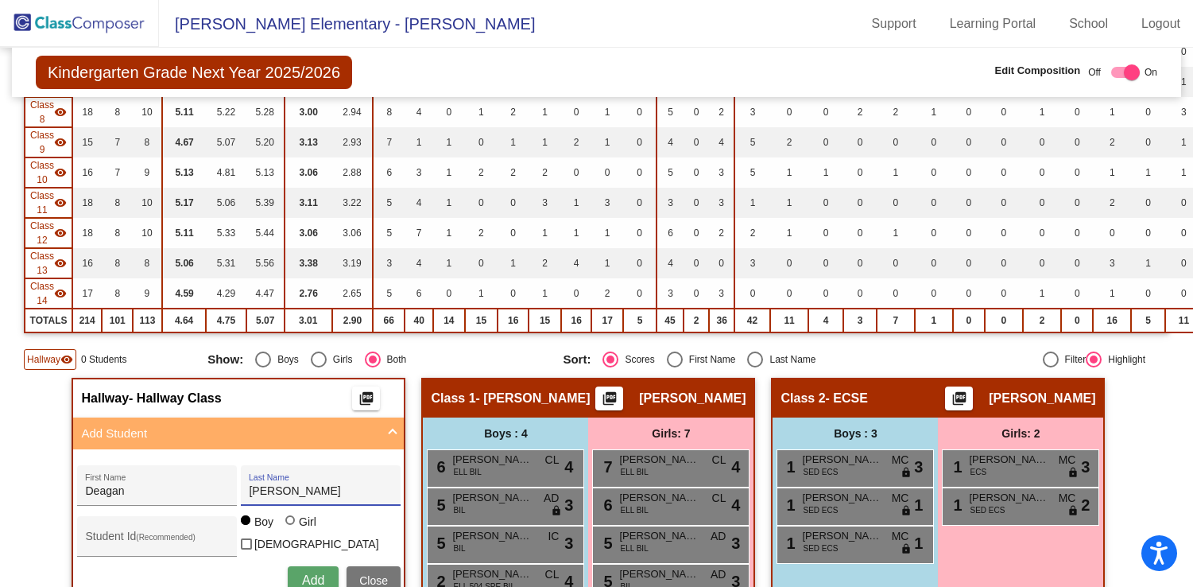
type input "Browne"
click at [309, 566] on button "Add" at bounding box center [313, 580] width 51 height 29
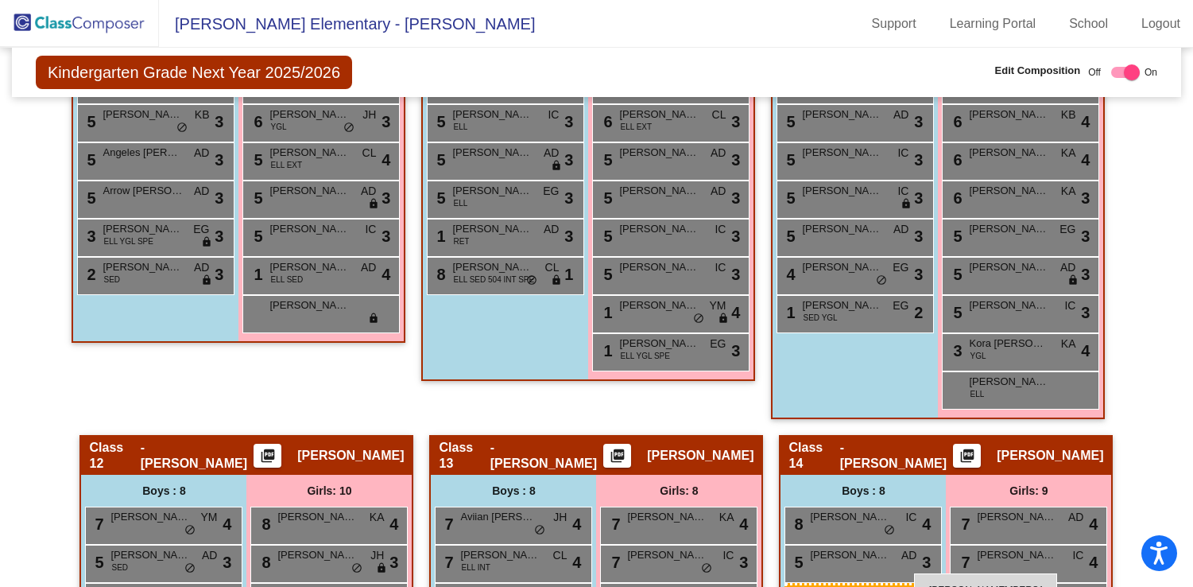
scroll to position [2107, 0]
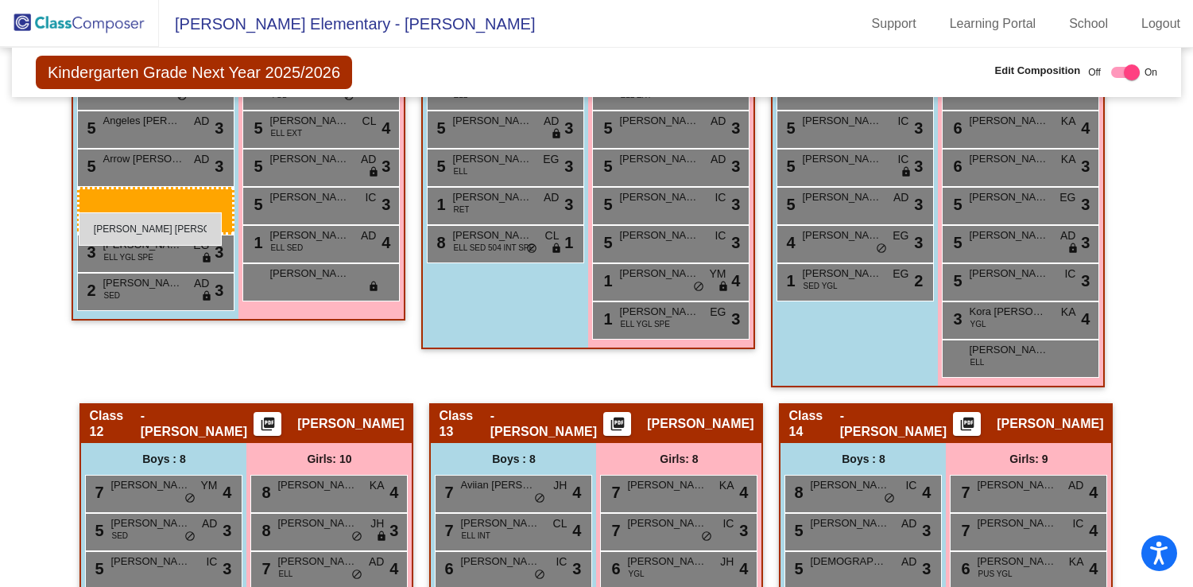
drag, startPoint x: 176, startPoint y: 127, endPoint x: 79, endPoint y: 212, distance: 129.0
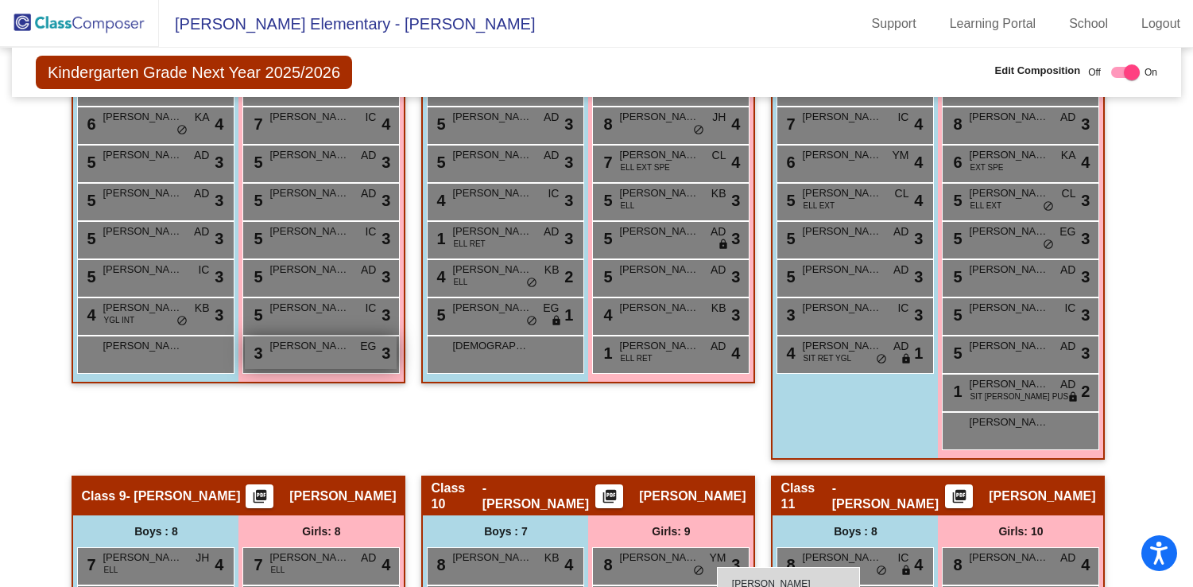
scroll to position [1568, 0]
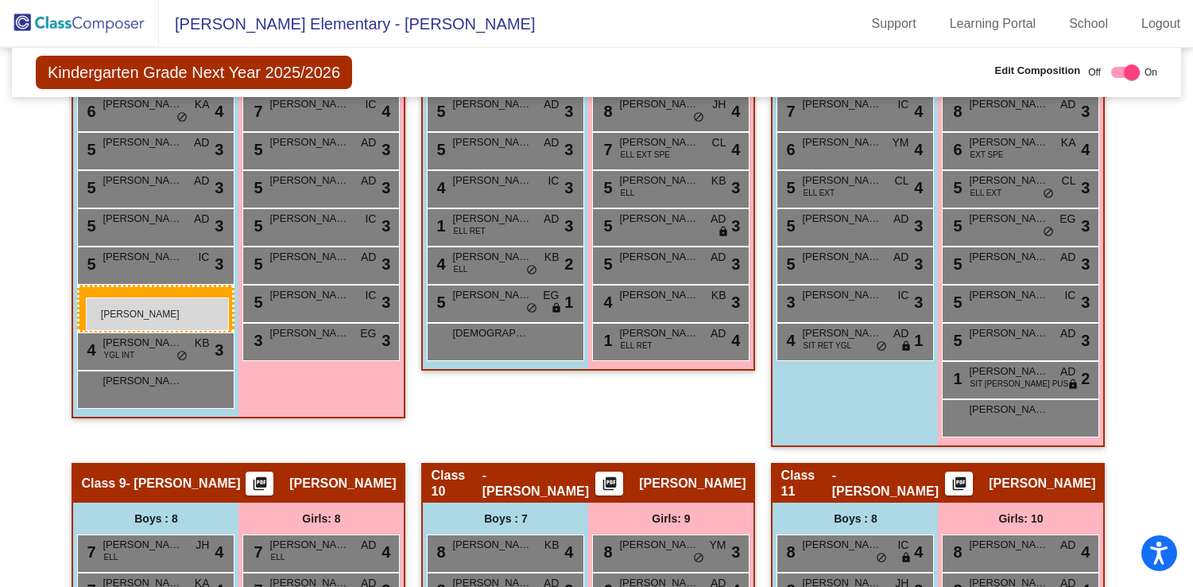
drag, startPoint x: 157, startPoint y: 207, endPoint x: 86, endPoint y: 297, distance: 114.3
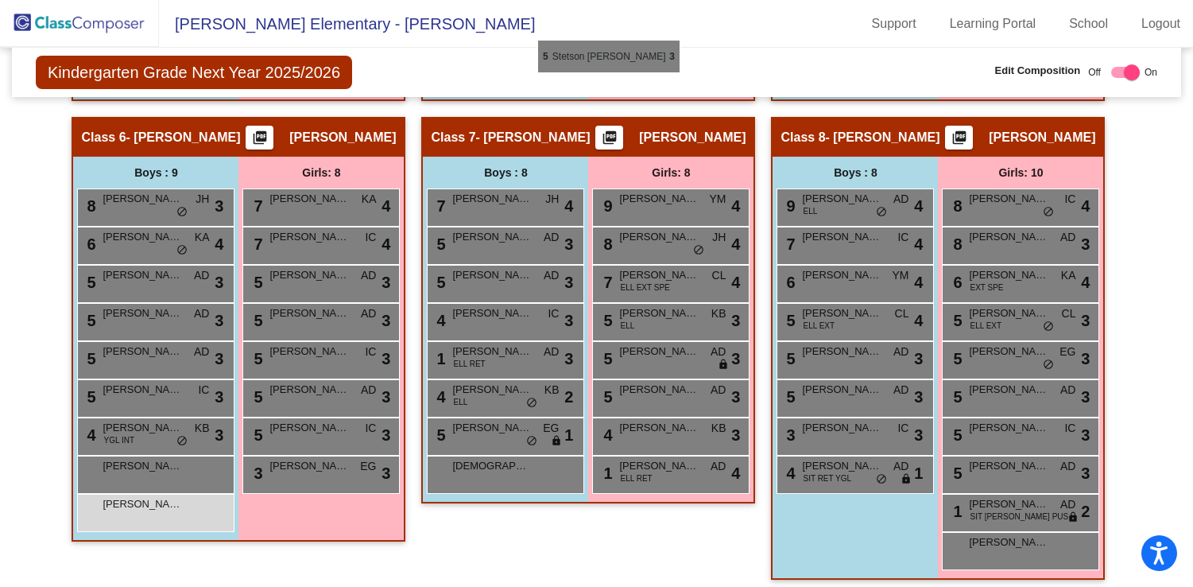
scroll to position [1382, 0]
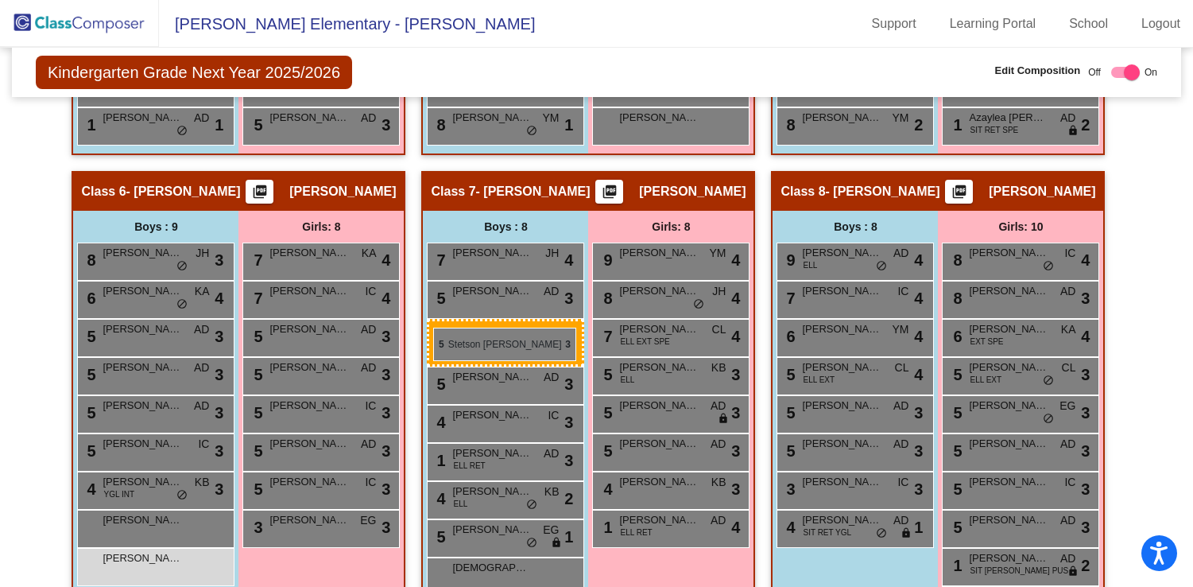
drag, startPoint x: 846, startPoint y: 339, endPoint x: 433, endPoint y: 328, distance: 412.7
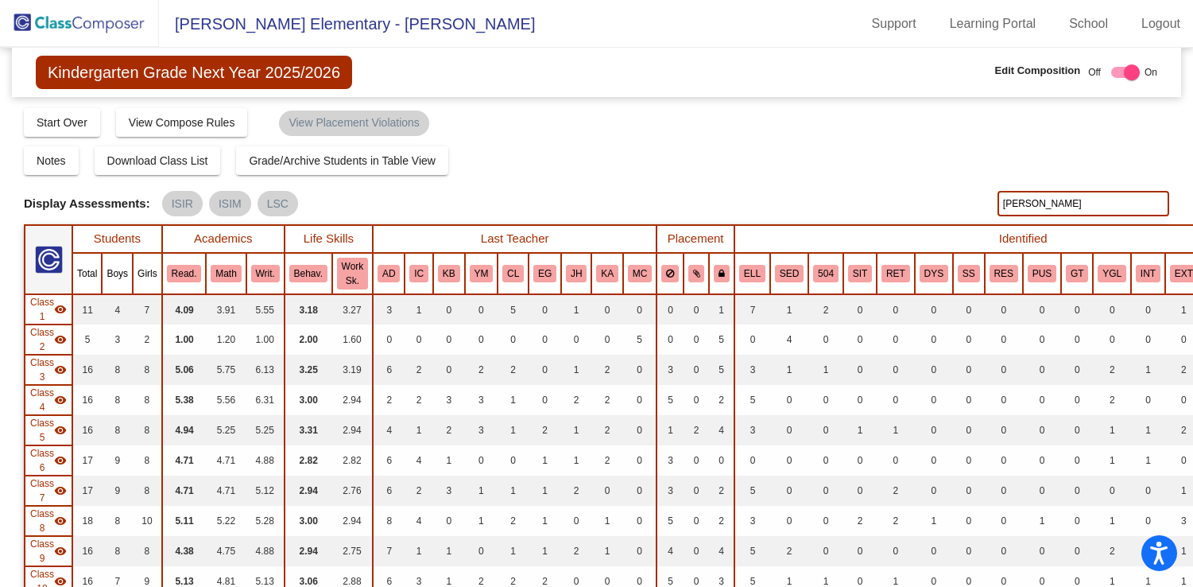
scroll to position [0, 0]
checkbox input "false"
